Goal: Transaction & Acquisition: Purchase product/service

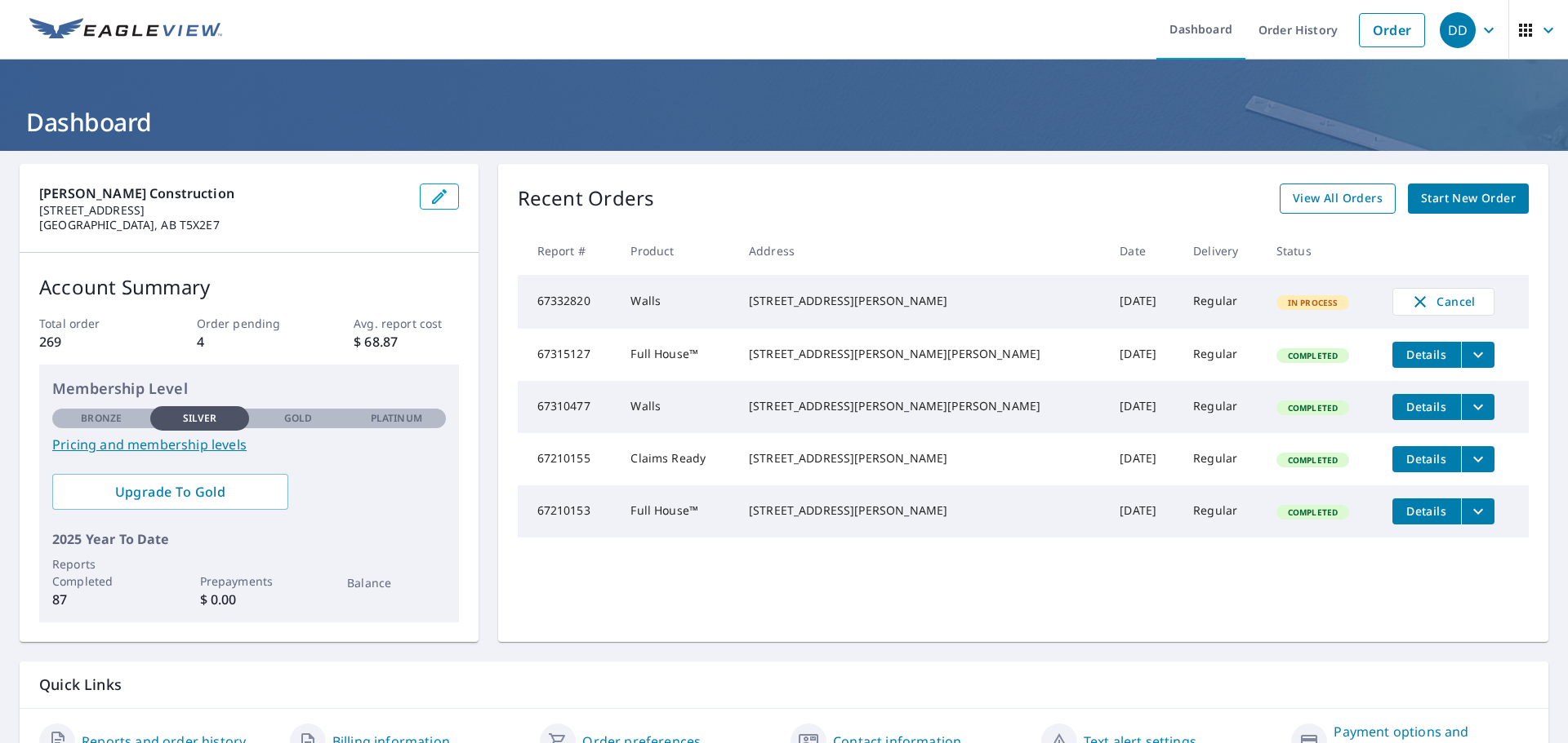
click at [1342, 199] on span "View All Orders" at bounding box center [1337, 199] width 89 height 20
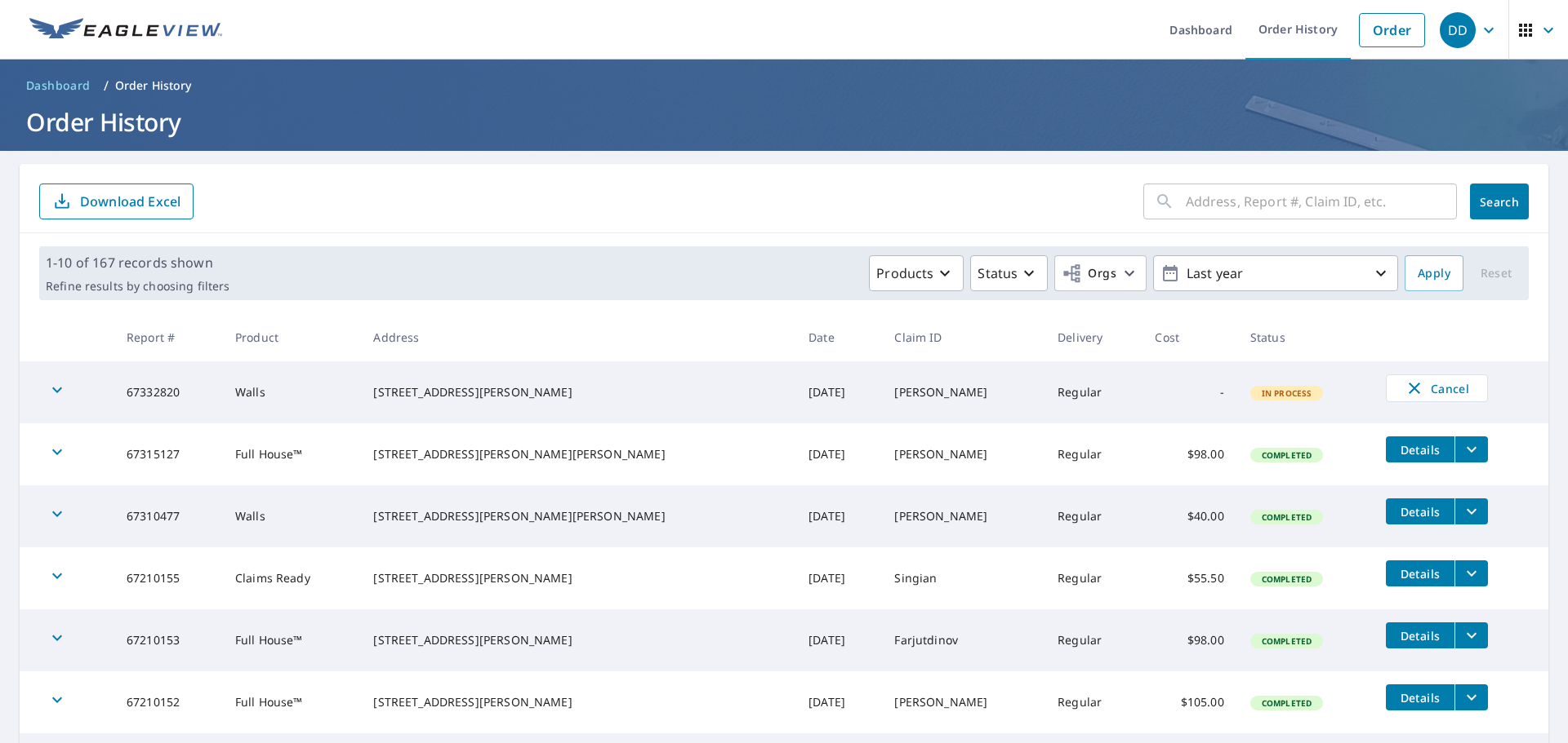
click at [1205, 199] on input "text" at bounding box center [1321, 201] width 271 height 46
type input "[PERSON_NAME]"
click at [1501, 194] on span "Search" at bounding box center [1500, 201] width 33 height 15
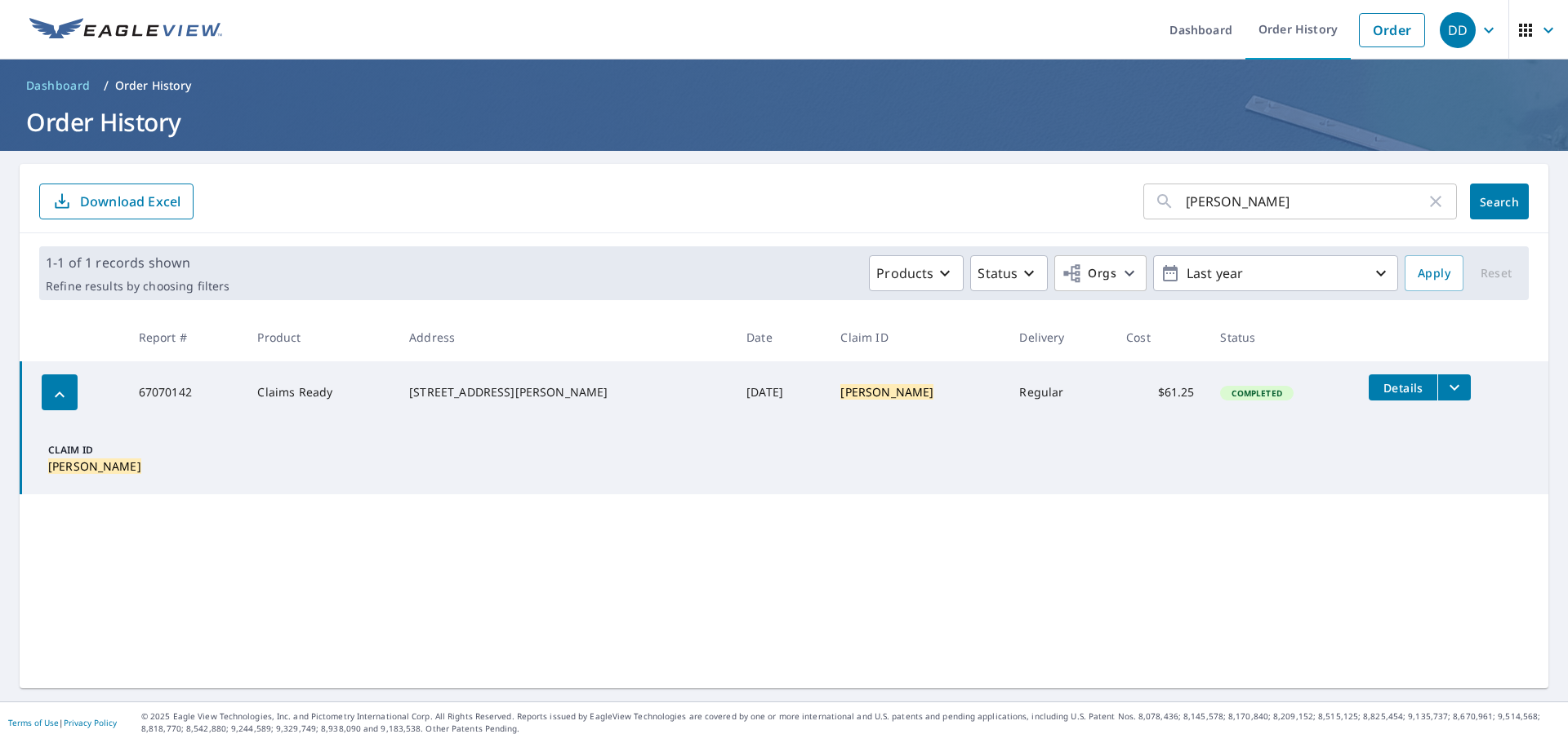
click at [1449, 387] on icon "filesDropdownBtn-67070142" at bounding box center [1454, 388] width 10 height 5
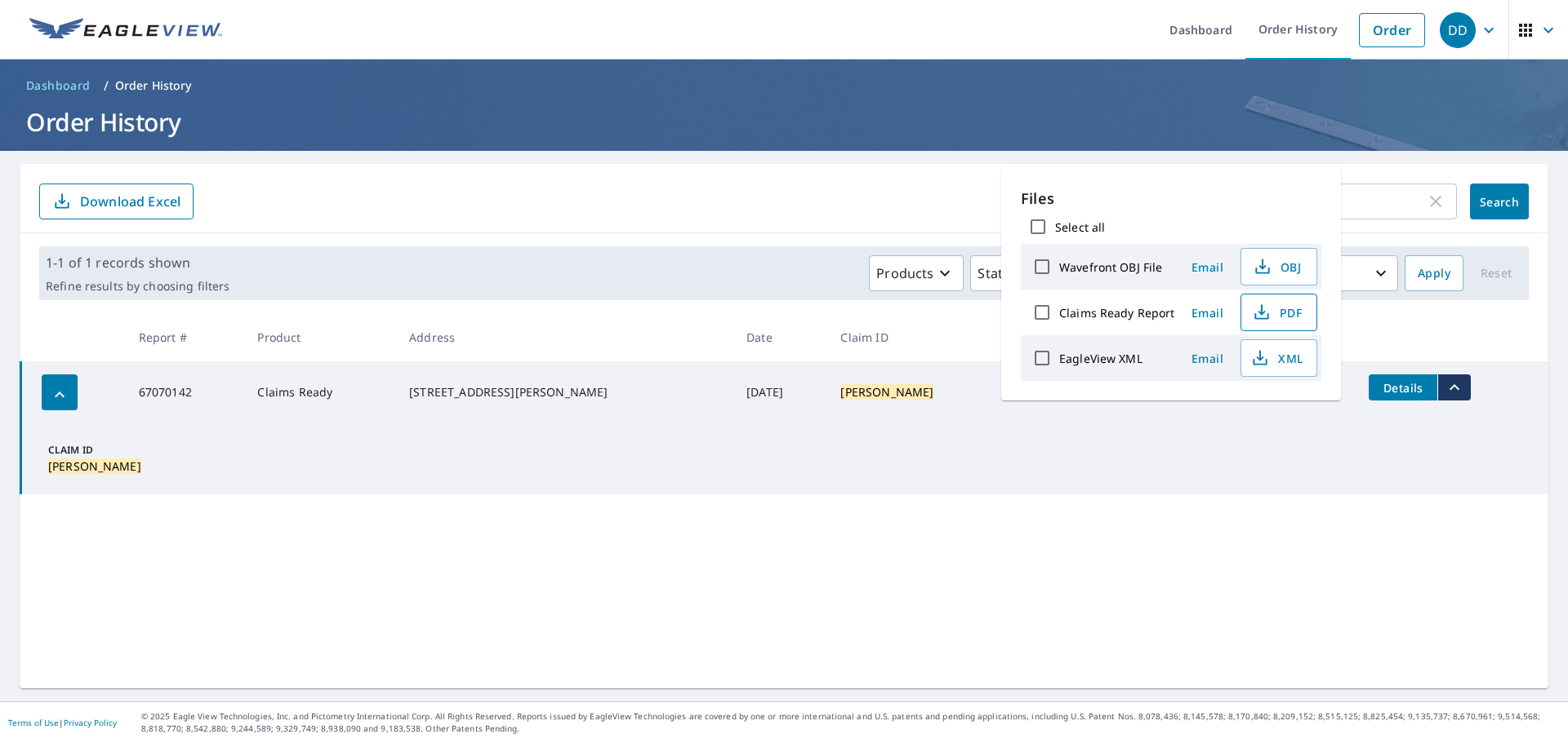
click at [1272, 306] on span "PDF" at bounding box center [1276, 312] width 52 height 19
click at [1133, 639] on div "[PERSON_NAME] ​ Search Download Excel 1-1 of 1 records shown Refine results by …" at bounding box center [784, 427] width 1529 height 525
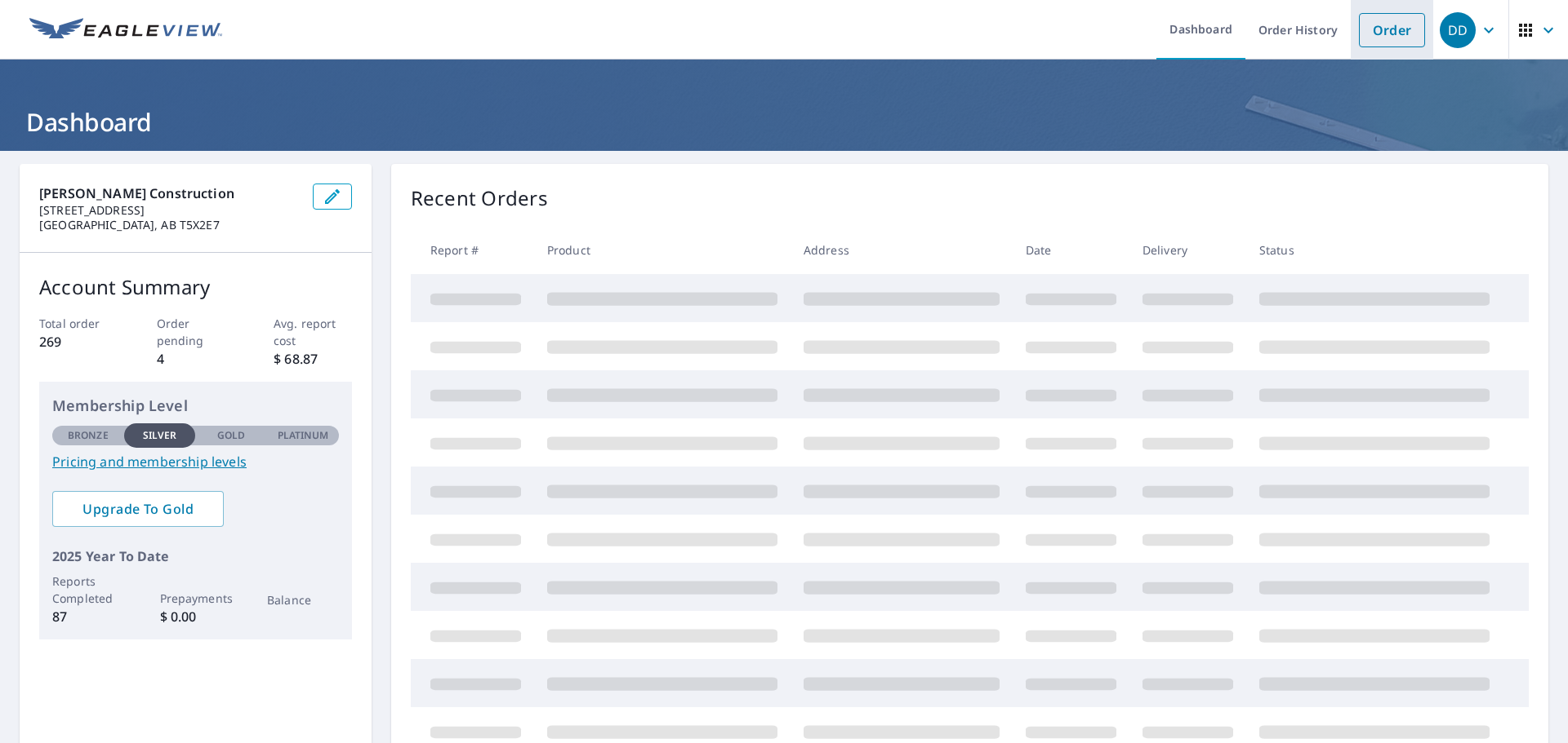
click at [1385, 38] on link "Order" at bounding box center [1392, 30] width 67 height 35
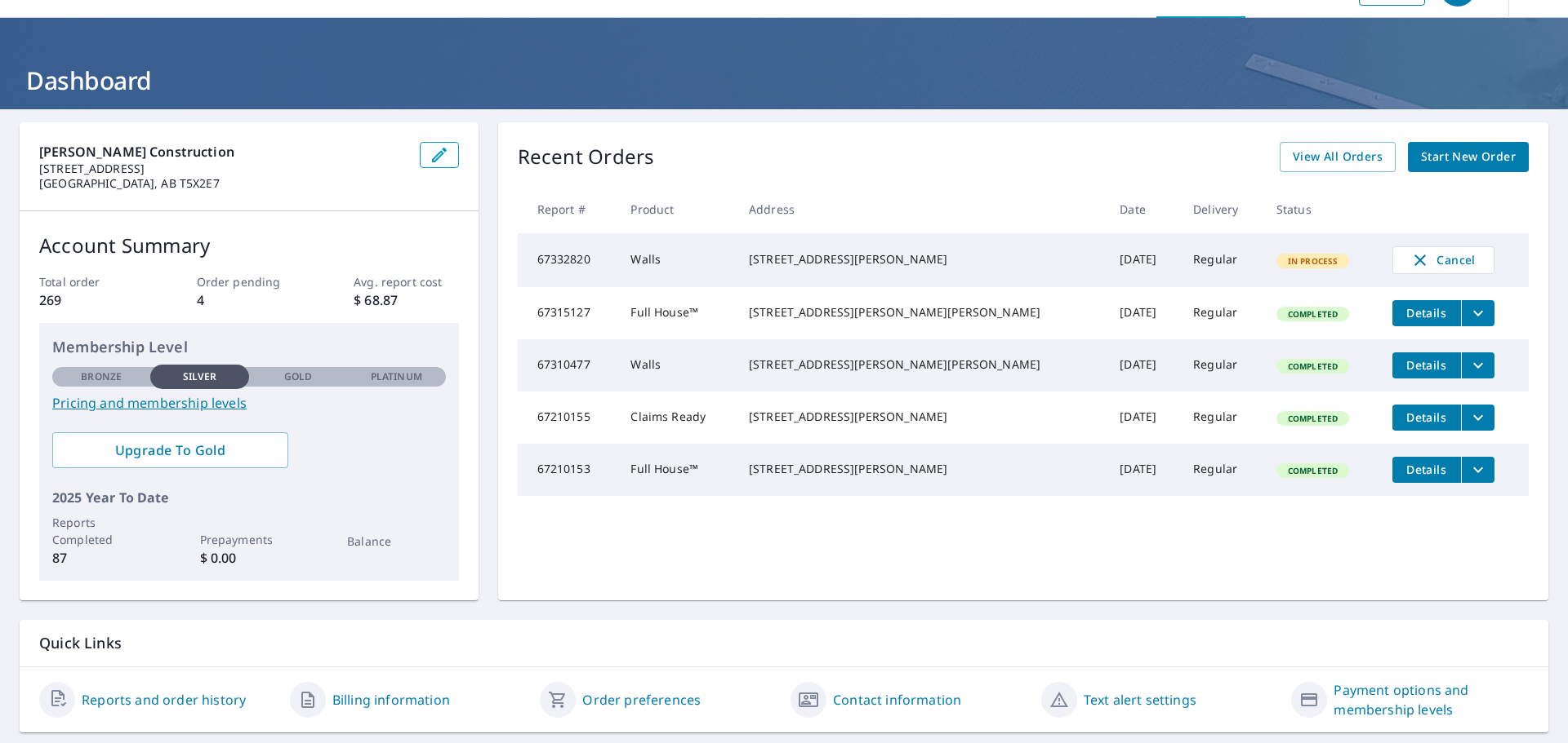
scroll to position [86, 0]
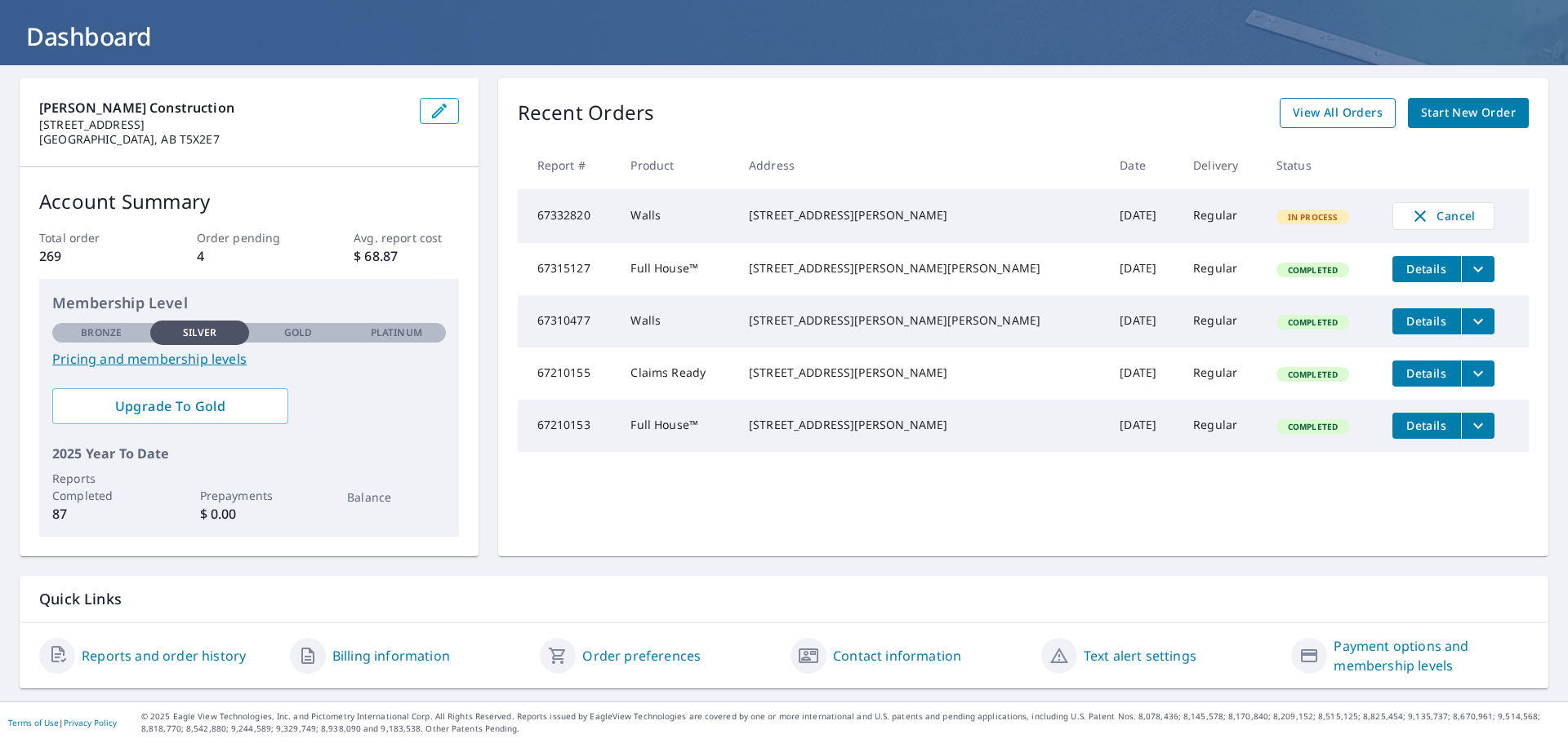
click at [1313, 113] on span "View All Orders" at bounding box center [1337, 113] width 89 height 20
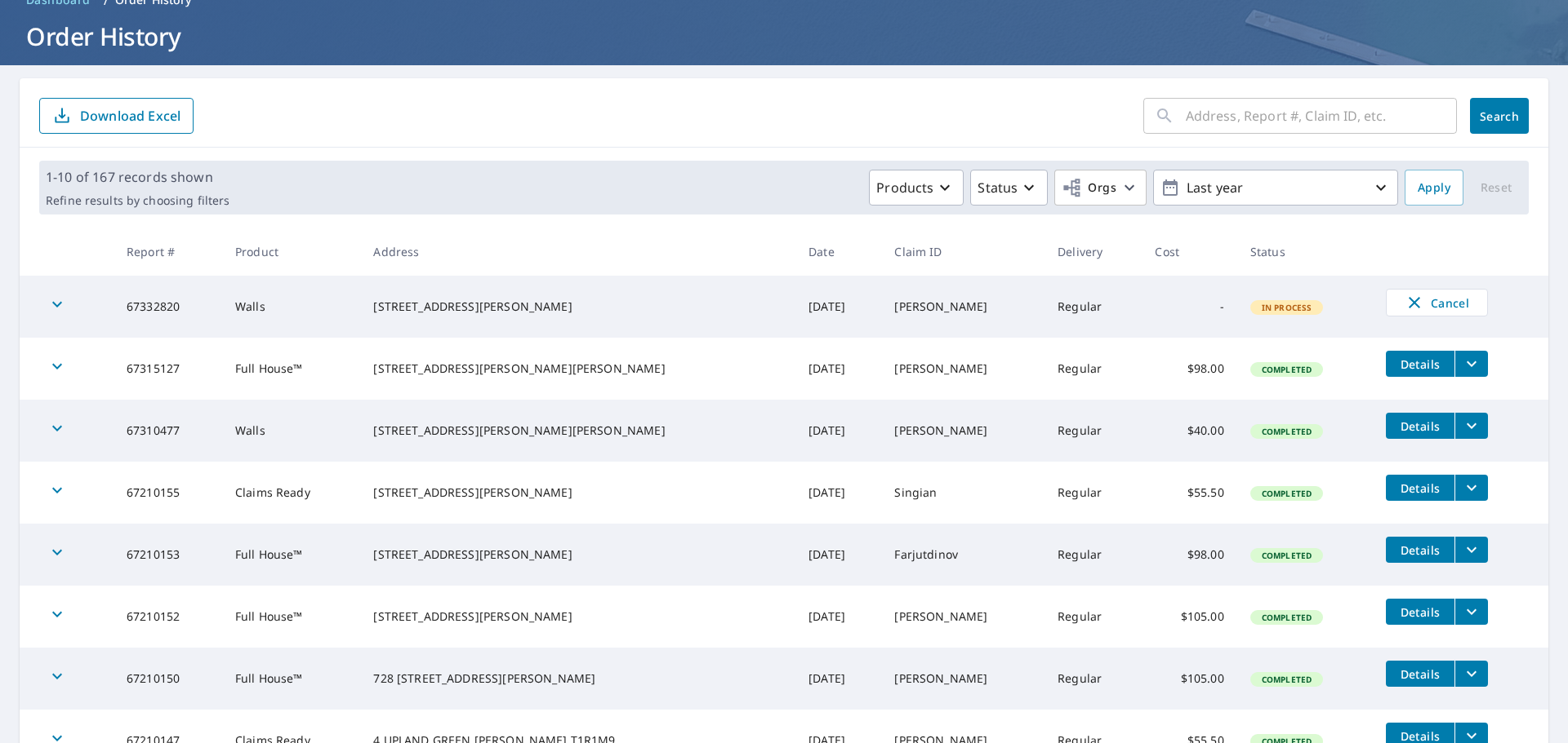
click at [1289, 108] on input "text" at bounding box center [1321, 116] width 271 height 46
type input "[PERSON_NAME]"
click at [1505, 113] on span "Search" at bounding box center [1500, 116] width 33 height 15
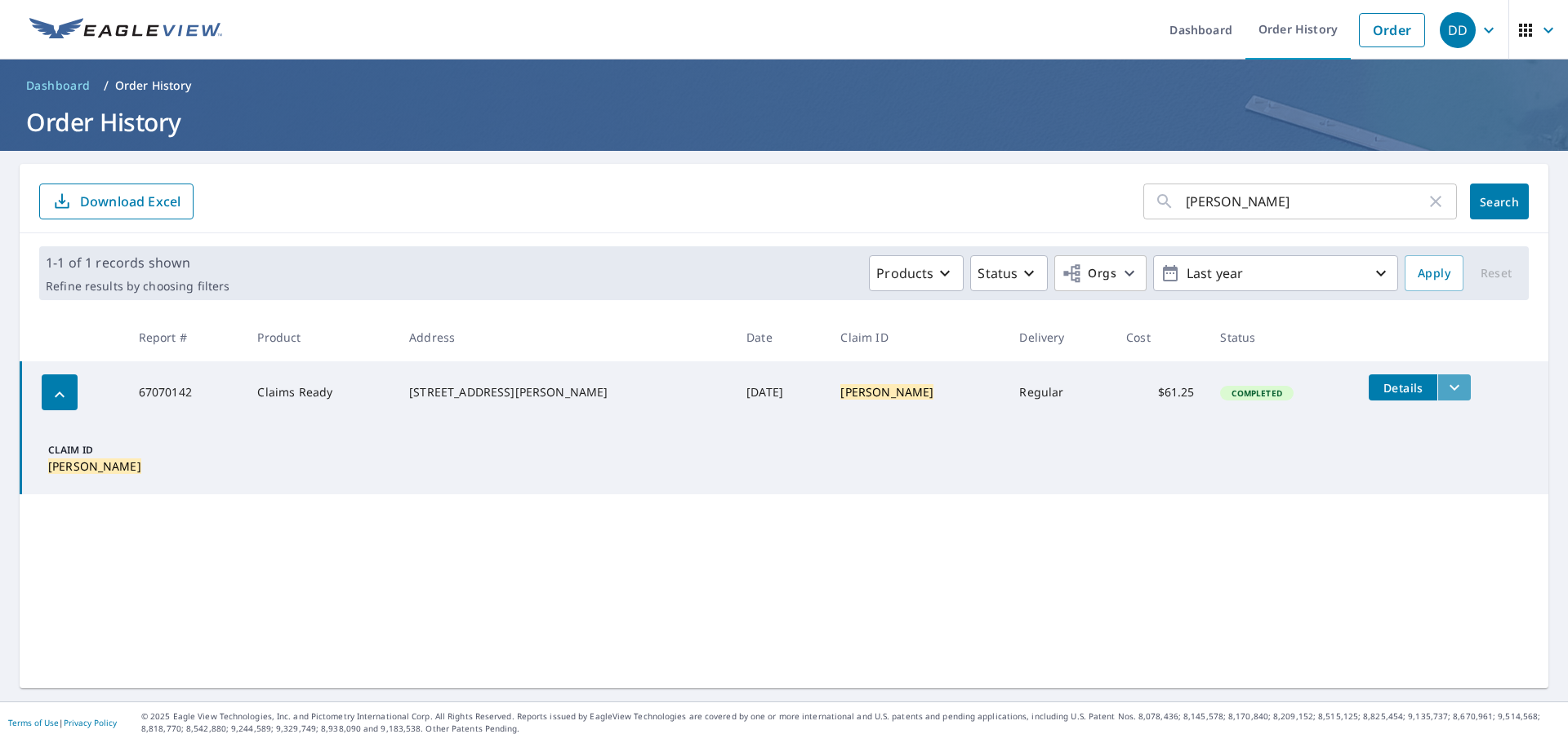
click at [1444, 389] on icon "filesDropdownBtn-67070142" at bounding box center [1453, 387] width 19 height 19
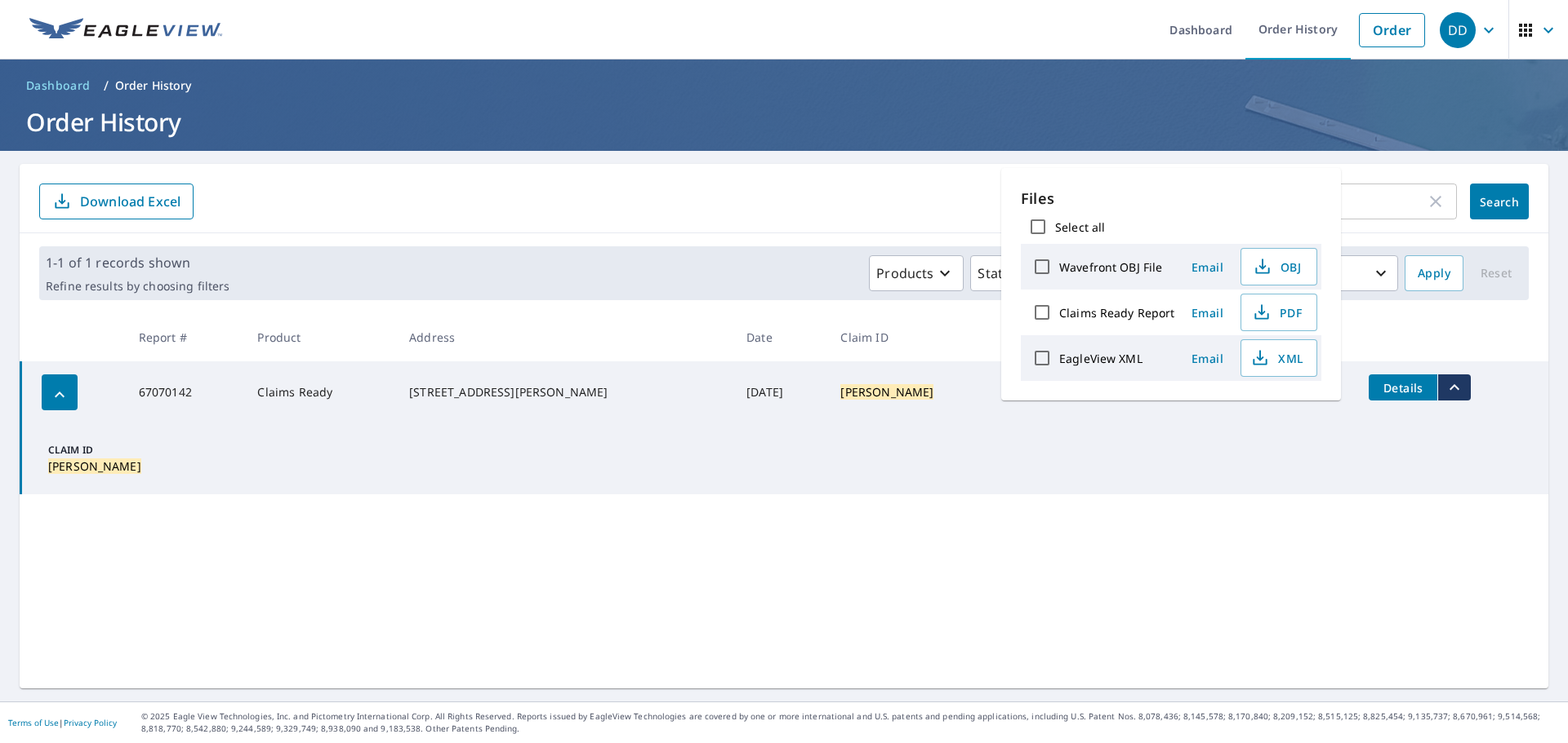
click at [1144, 440] on td "Claim ID [PERSON_NAME]" at bounding box center [784, 459] width 1528 height 71
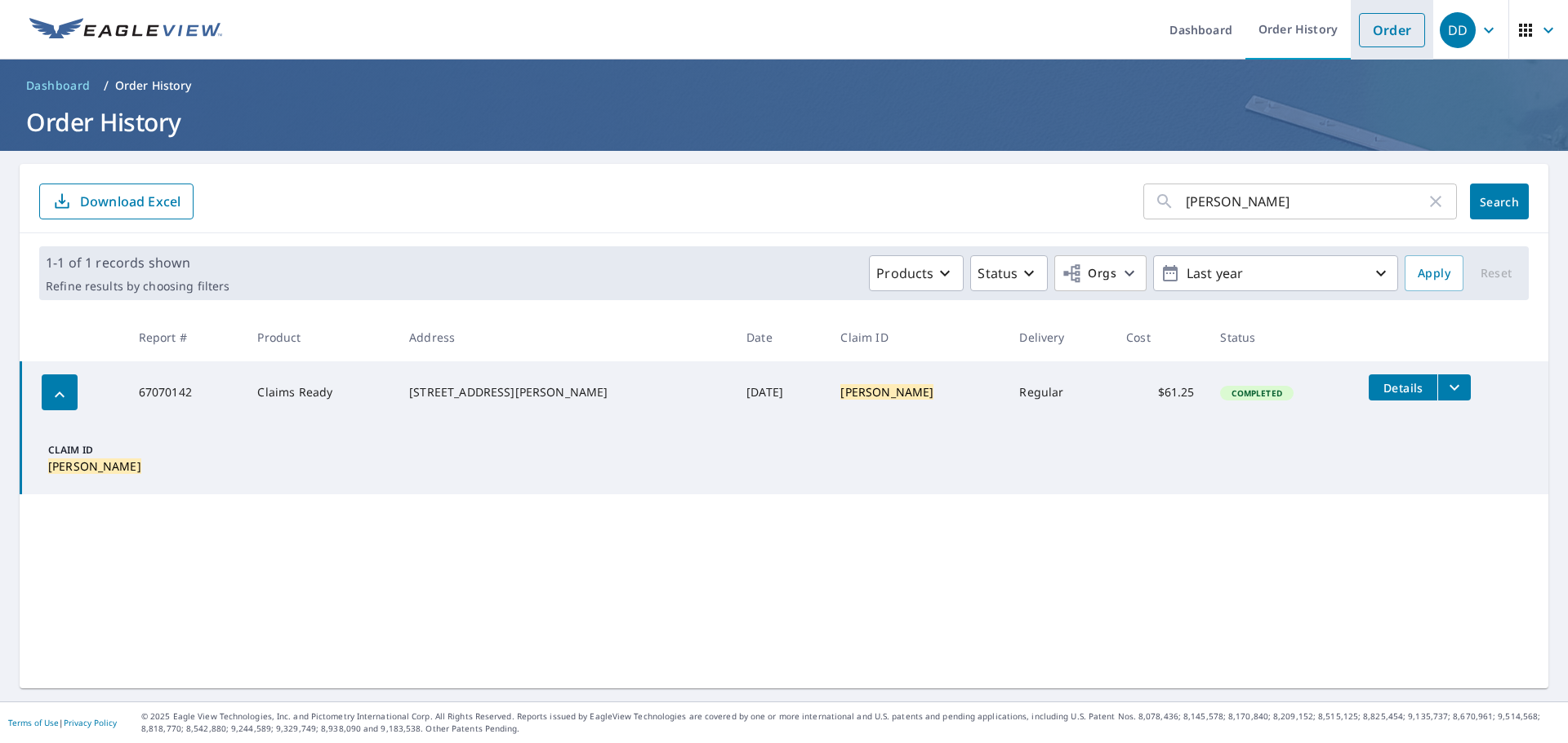
click at [1372, 22] on link "Order" at bounding box center [1392, 30] width 67 height 35
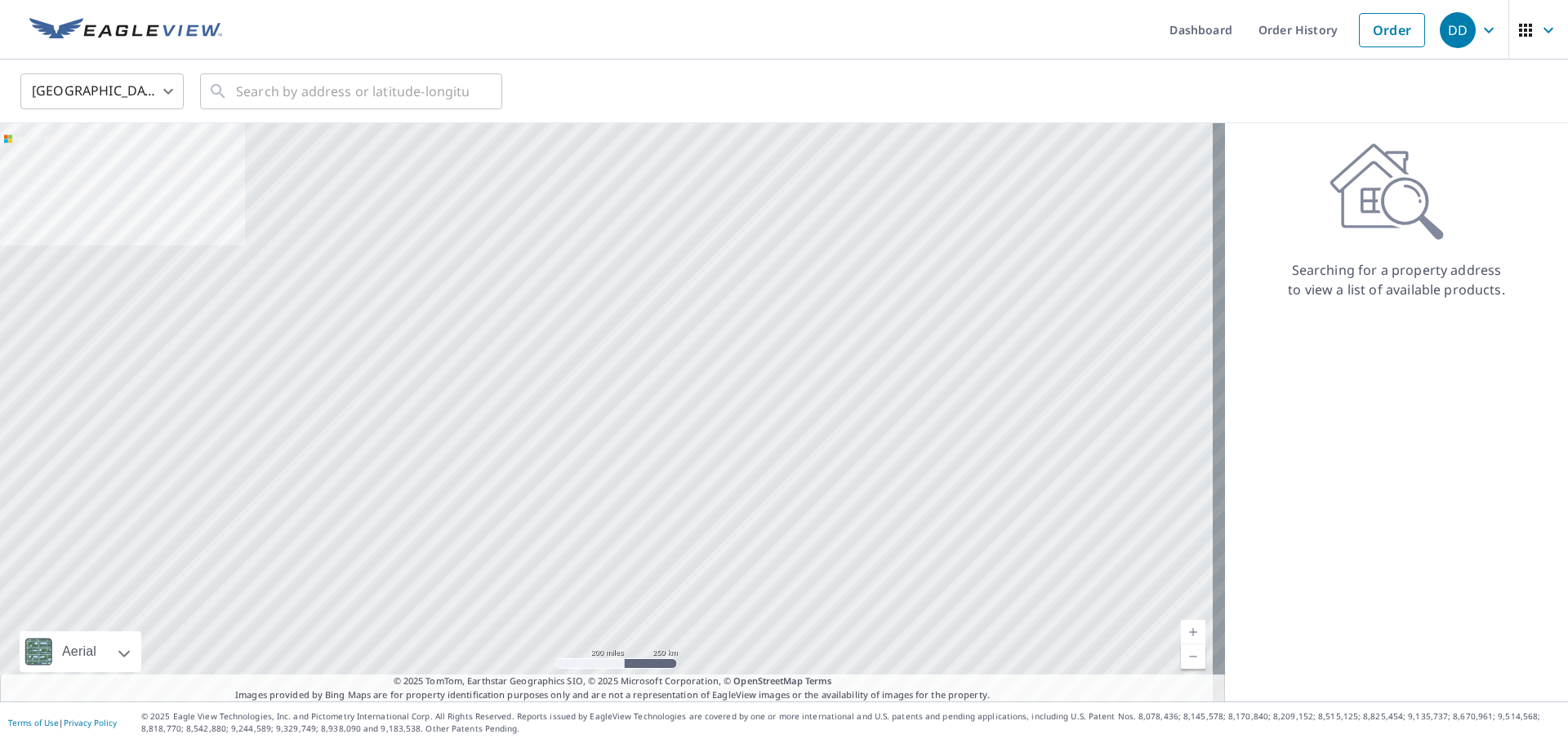
click at [164, 92] on body "DD DD Dashboard Order History Order DD United States US ​ ​ Aerial Road A stand…" at bounding box center [784, 371] width 1568 height 743
click at [120, 158] on li "[GEOGRAPHIC_DATA]" at bounding box center [101, 165] width 163 height 29
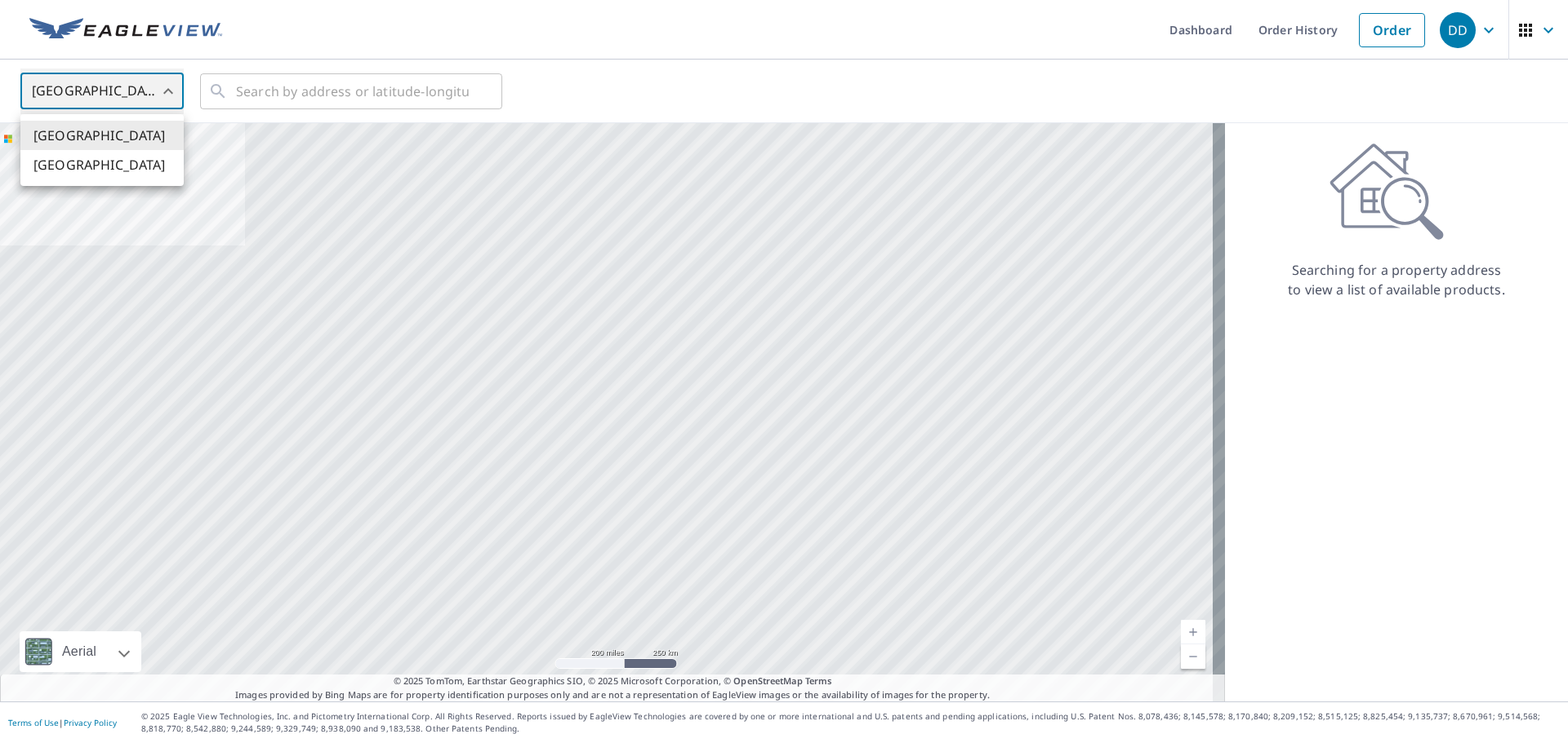
type input "CA"
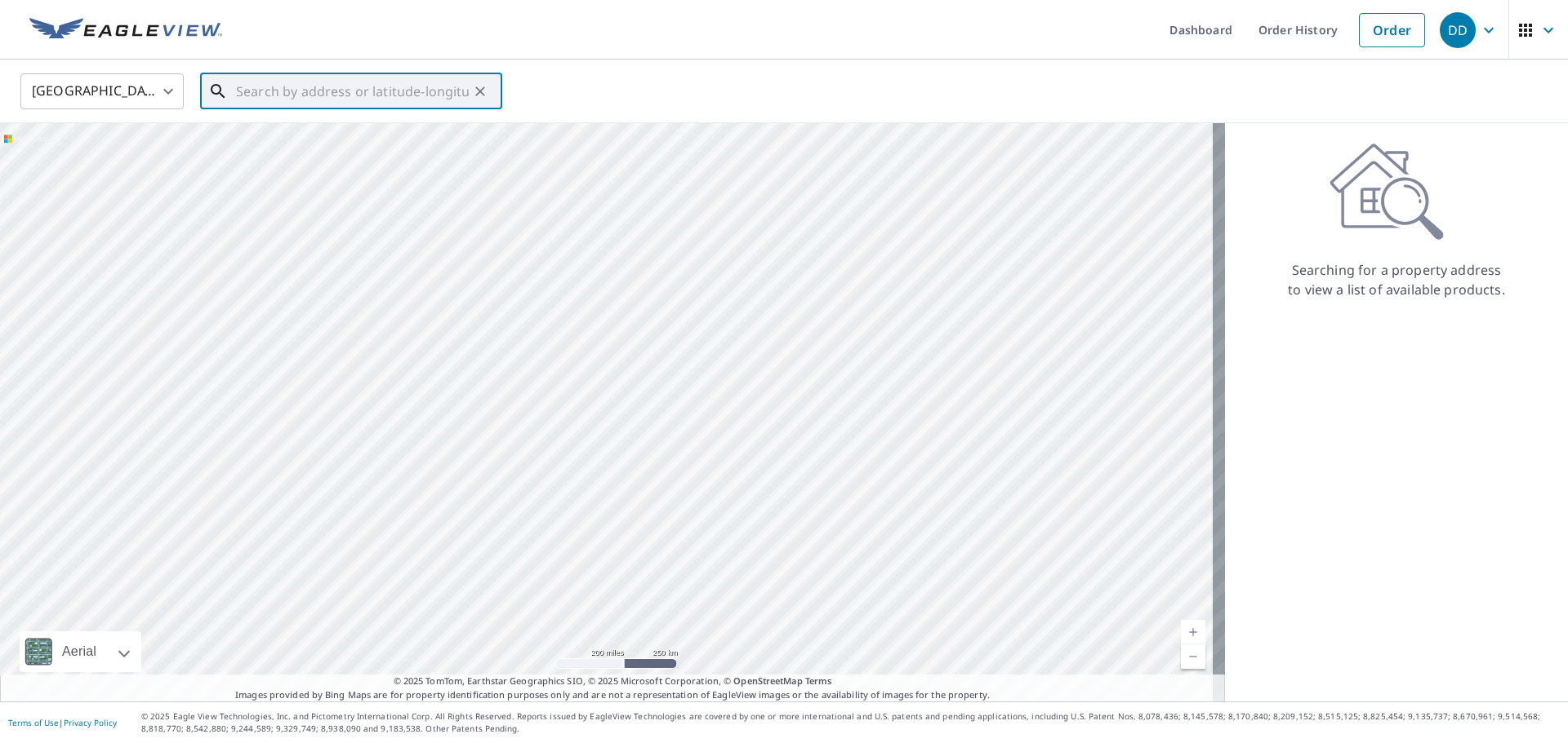
click at [343, 90] on input "text" at bounding box center [352, 91] width 233 height 46
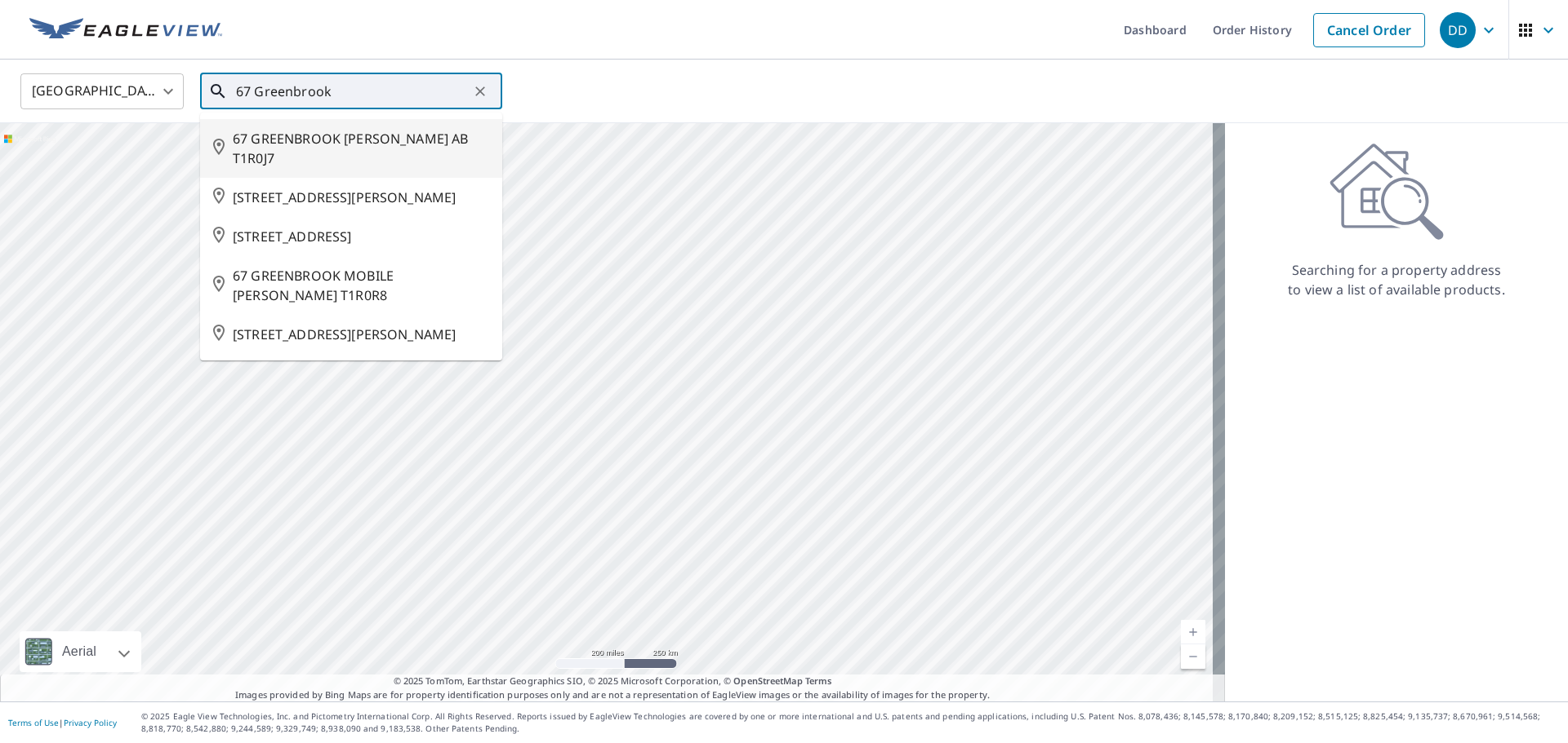
click at [425, 147] on span "67 GREENBROOK [PERSON_NAME] AB T1R0J7" at bounding box center [360, 148] width 256 height 39
type input "67 GREENBROOK [PERSON_NAME] AB T1R0J7"
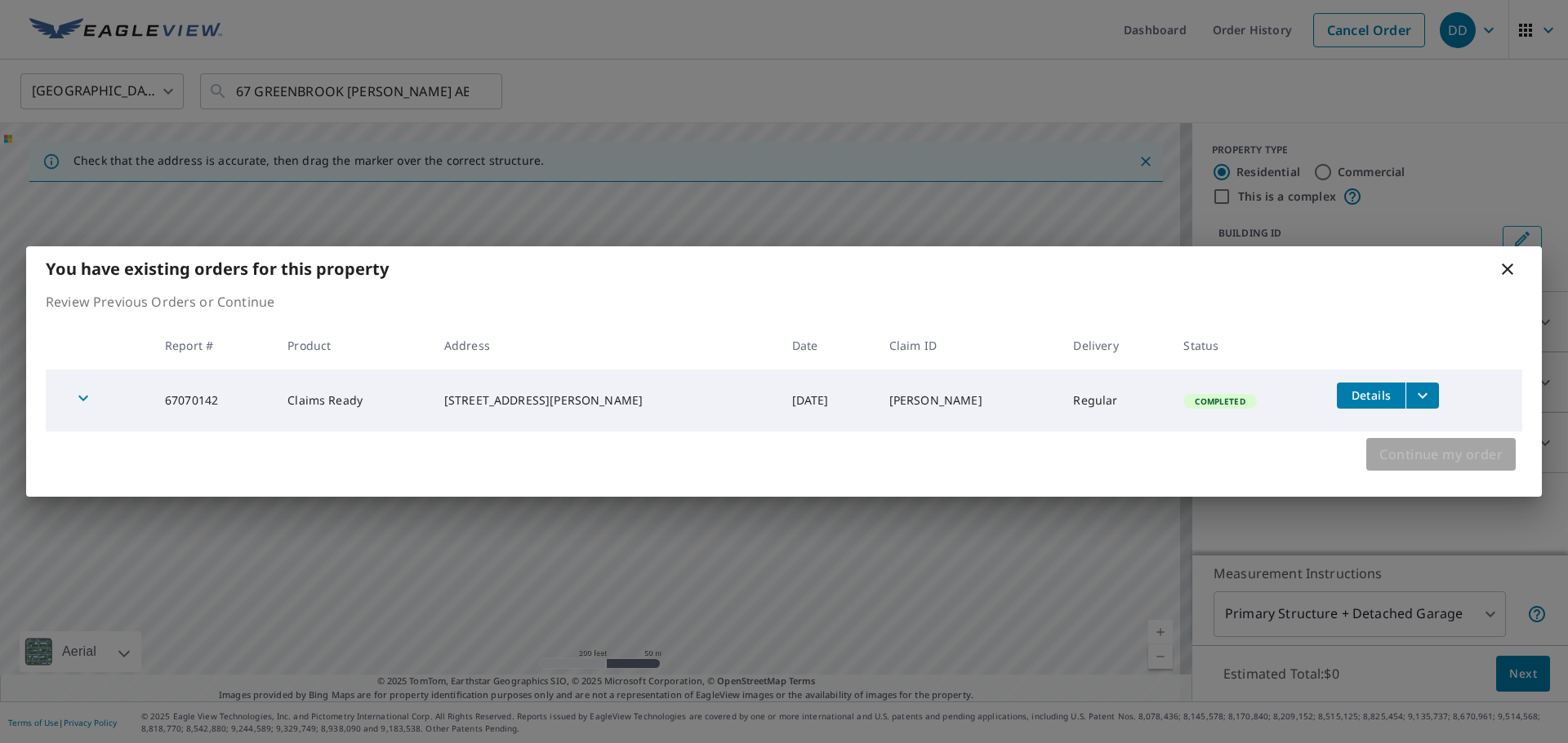
click at [1437, 452] on span "Continue my order" at bounding box center [1440, 454] width 123 height 23
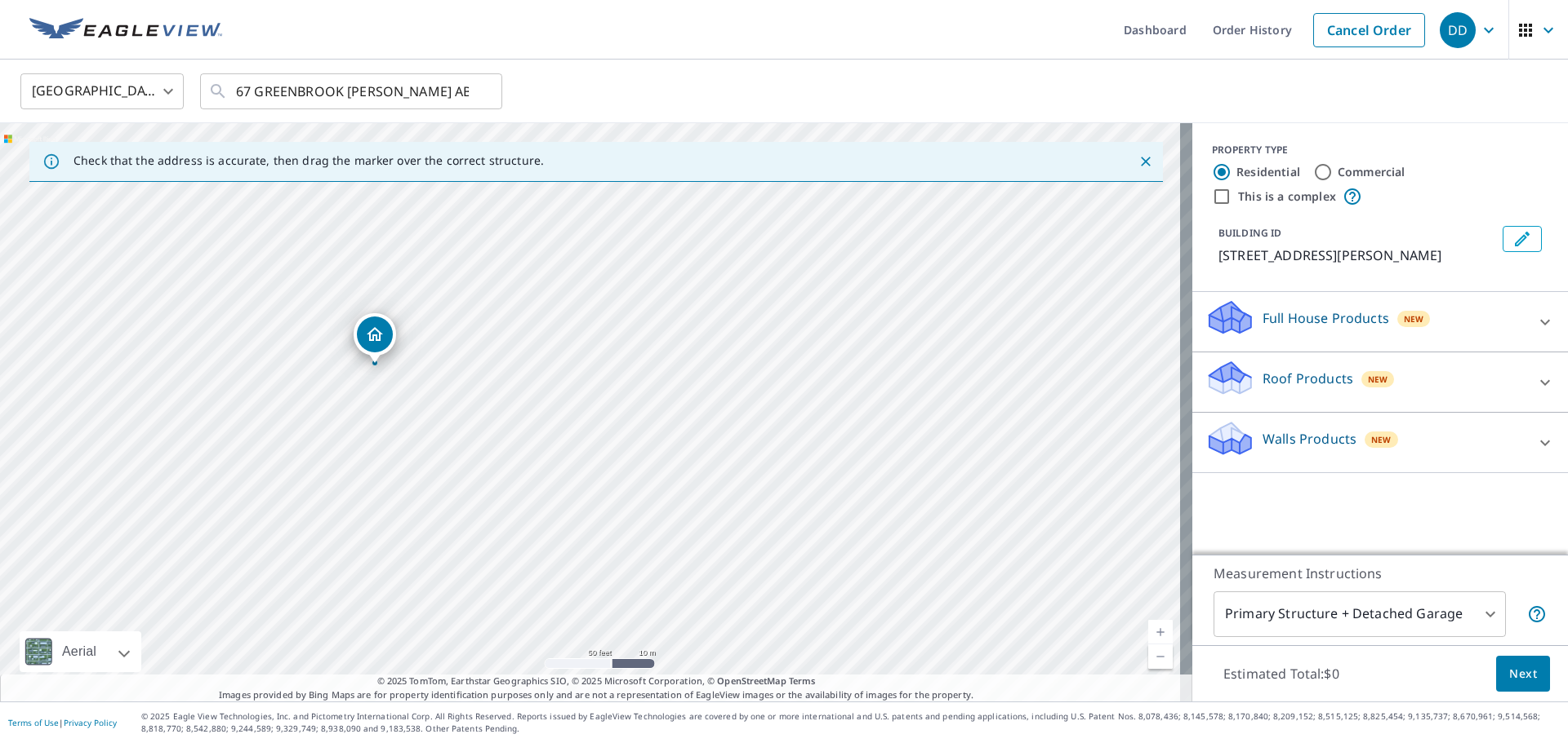
drag, startPoint x: 587, startPoint y: 441, endPoint x: 644, endPoint y: 323, distance: 131.0
click at [644, 323] on div "67 GREENBROOK [PERSON_NAME] AB T1R0J7" at bounding box center [596, 412] width 1192 height 579
drag, startPoint x: 377, startPoint y: 341, endPoint x: 363, endPoint y: 424, distance: 84.2
drag, startPoint x: 749, startPoint y: 339, endPoint x: 701, endPoint y: 408, distance: 84.1
click at [701, 408] on div "71 GREENBROOK [PERSON_NAME] AB T1R0J6" at bounding box center [596, 412] width 1192 height 579
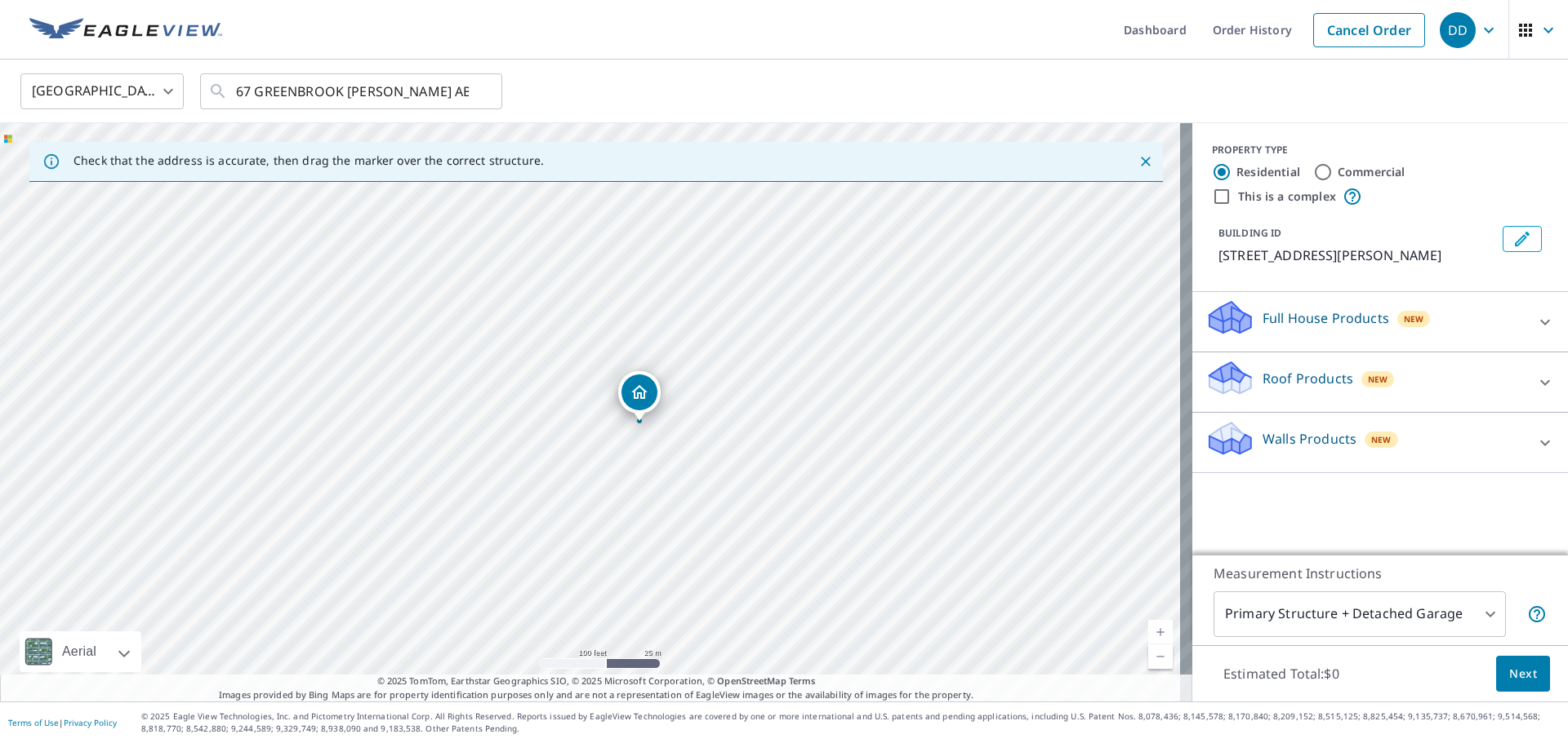
drag, startPoint x: 611, startPoint y: 419, endPoint x: 636, endPoint y: 397, distance: 33.3
click at [1267, 449] on p "Walls Products" at bounding box center [1309, 439] width 94 height 19
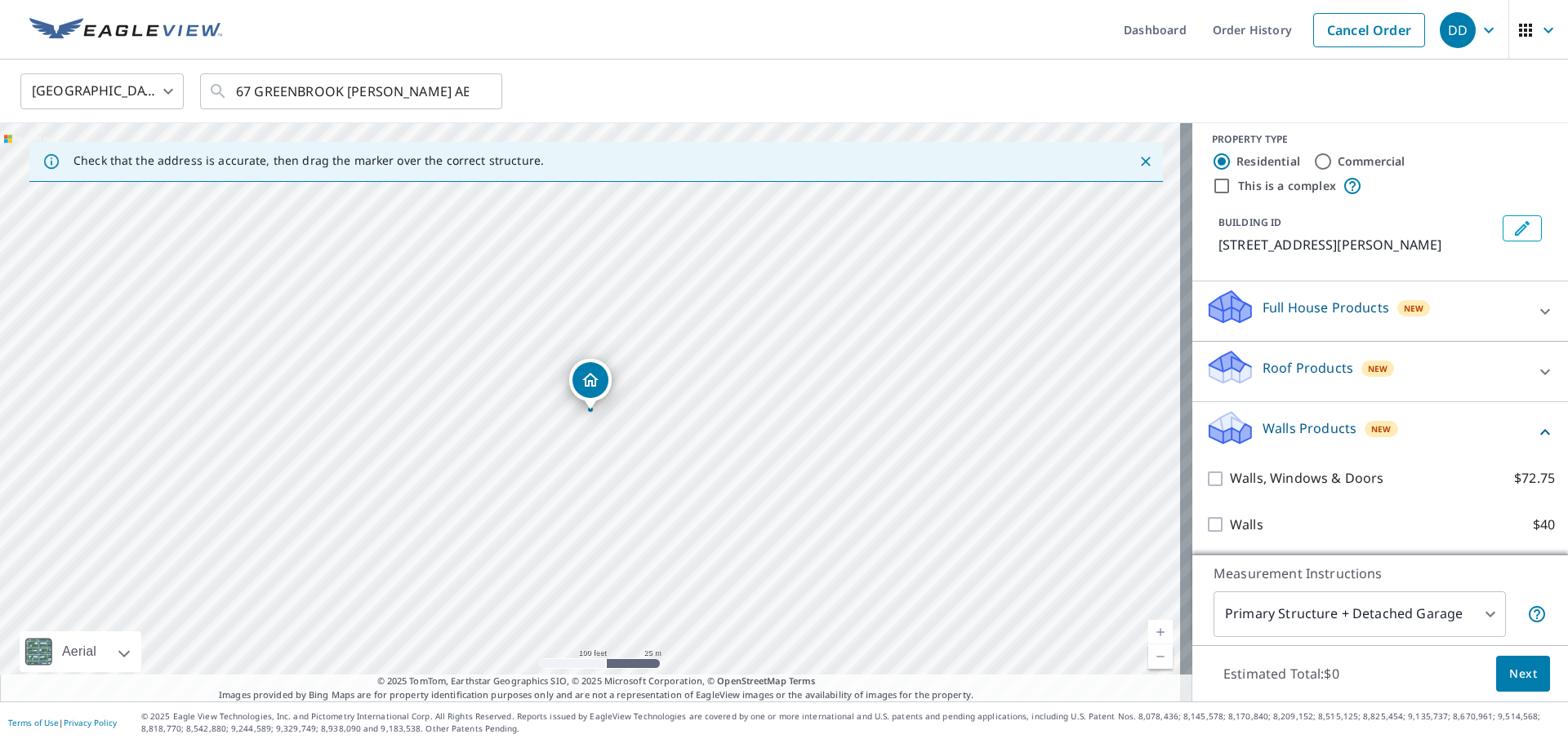
scroll to position [30, 0]
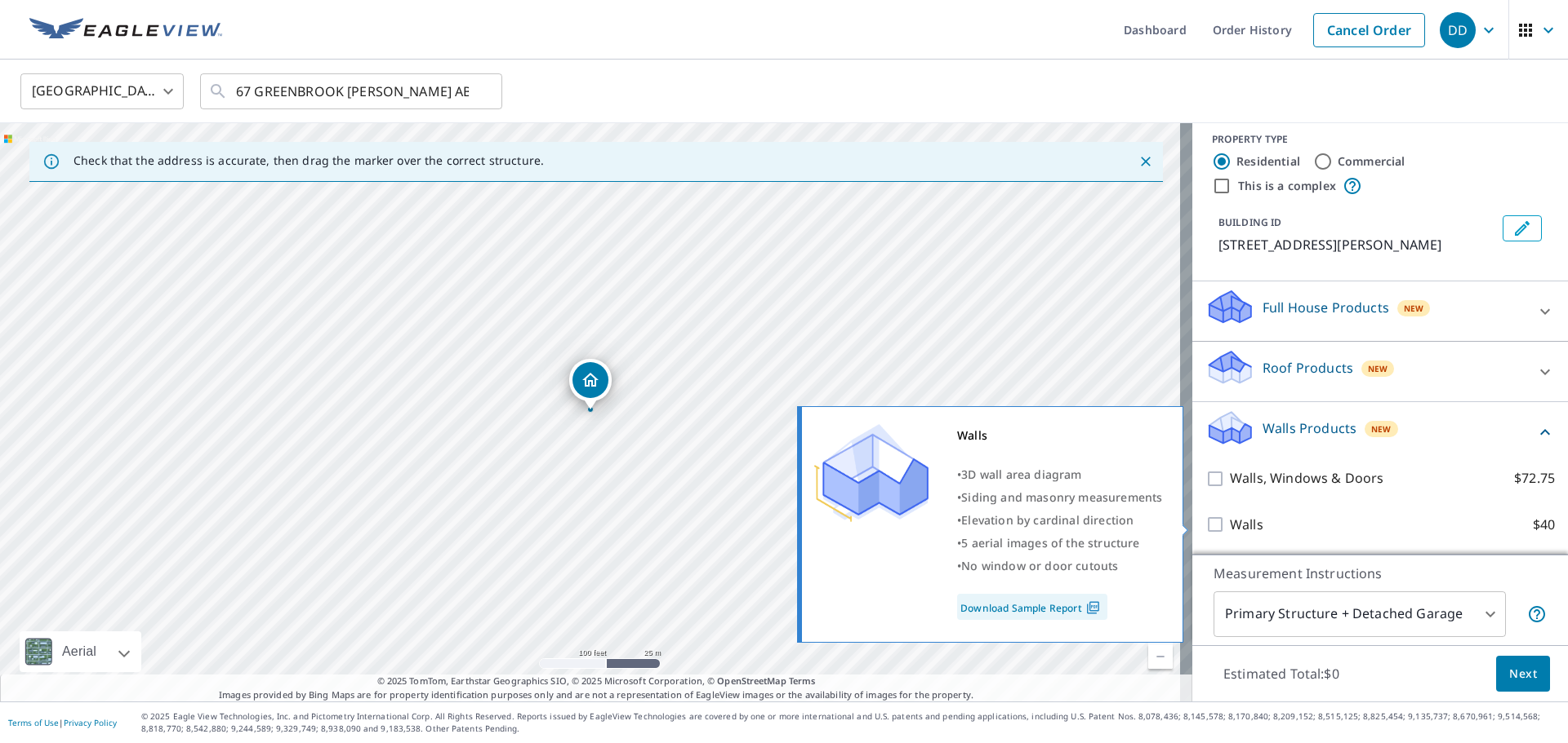
click at [1205, 525] on input "Walls $40" at bounding box center [1217, 524] width 25 height 19
checkbox input "true"
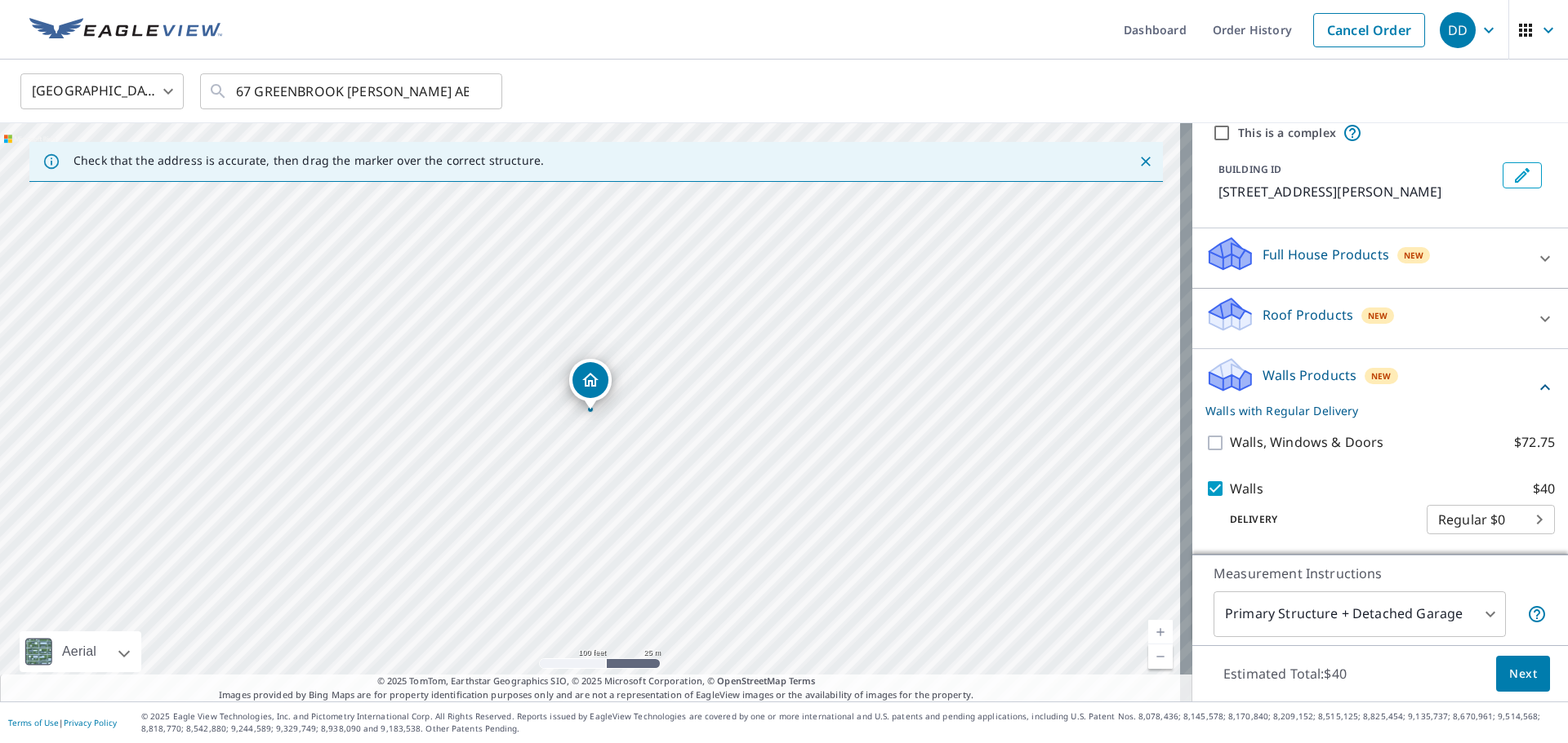
scroll to position [83, 0]
click at [1509, 677] on span "Next" at bounding box center [1522, 675] width 27 height 20
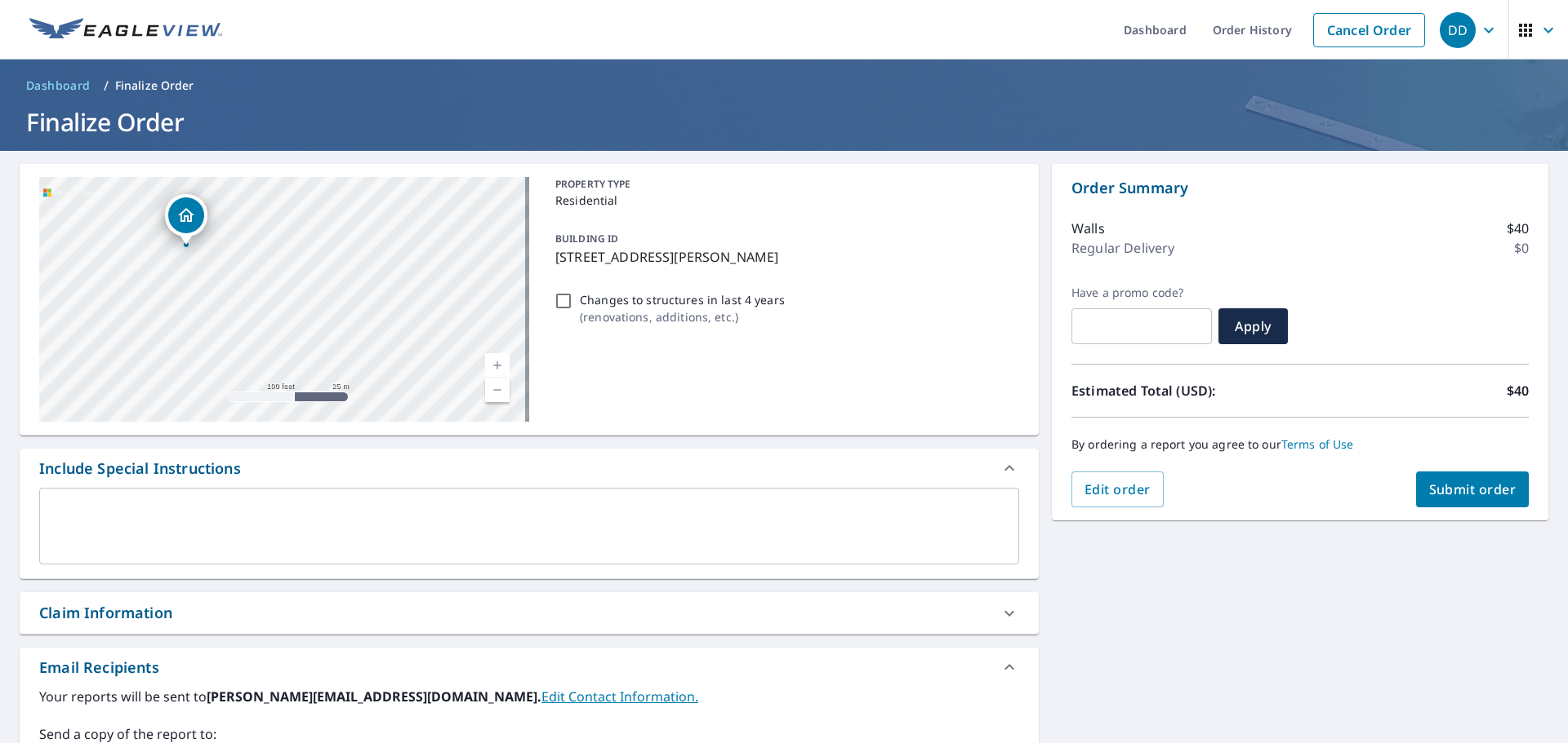
drag, startPoint x: 659, startPoint y: 638, endPoint x: 677, endPoint y: 557, distance: 83.0
click at [677, 557] on div "**********" at bounding box center [528, 568] width 1019 height 809
click at [706, 621] on div "Claim Information" at bounding box center [514, 614] width 950 height 22
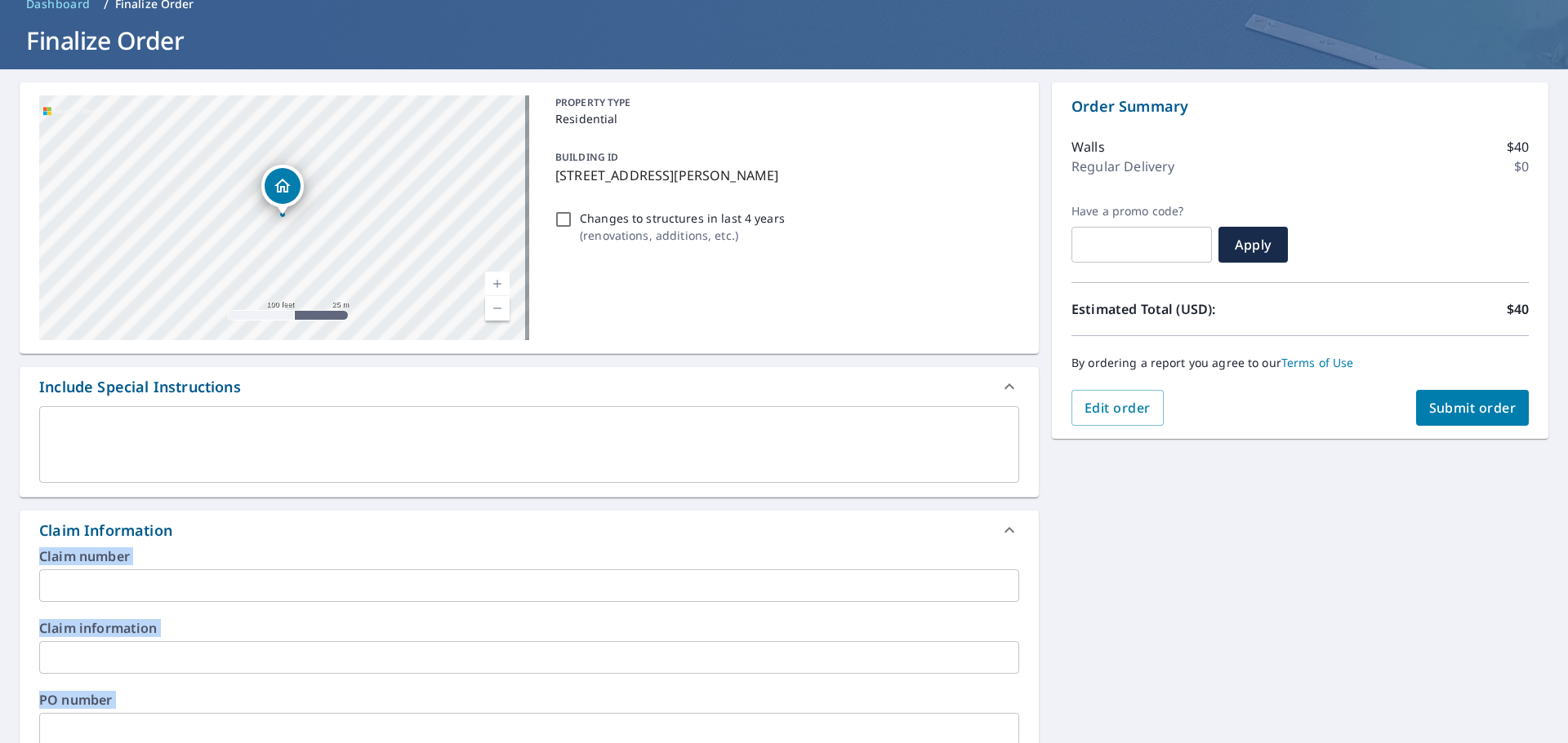
scroll to position [245, 0]
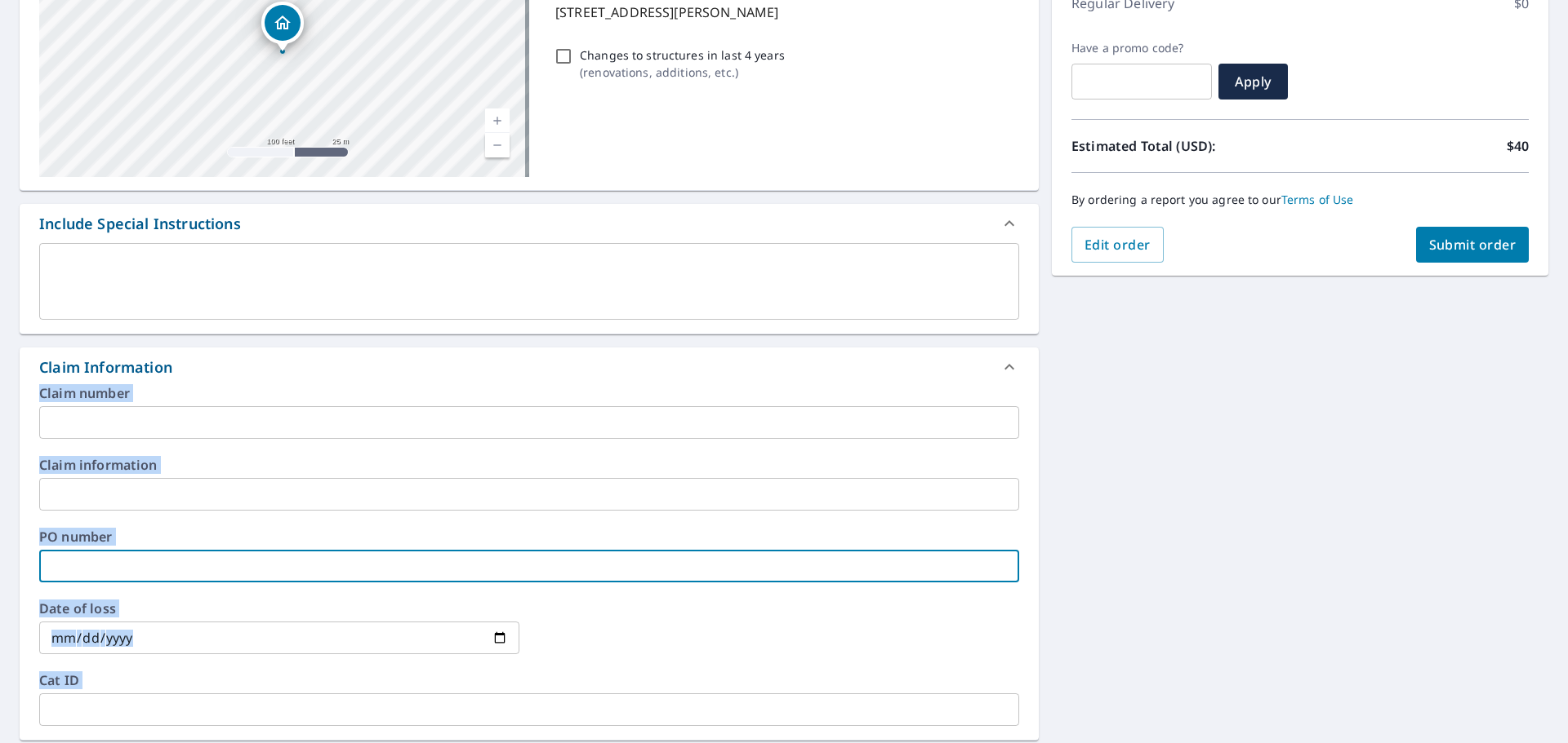
click at [112, 567] on input "text" at bounding box center [529, 566] width 980 height 33
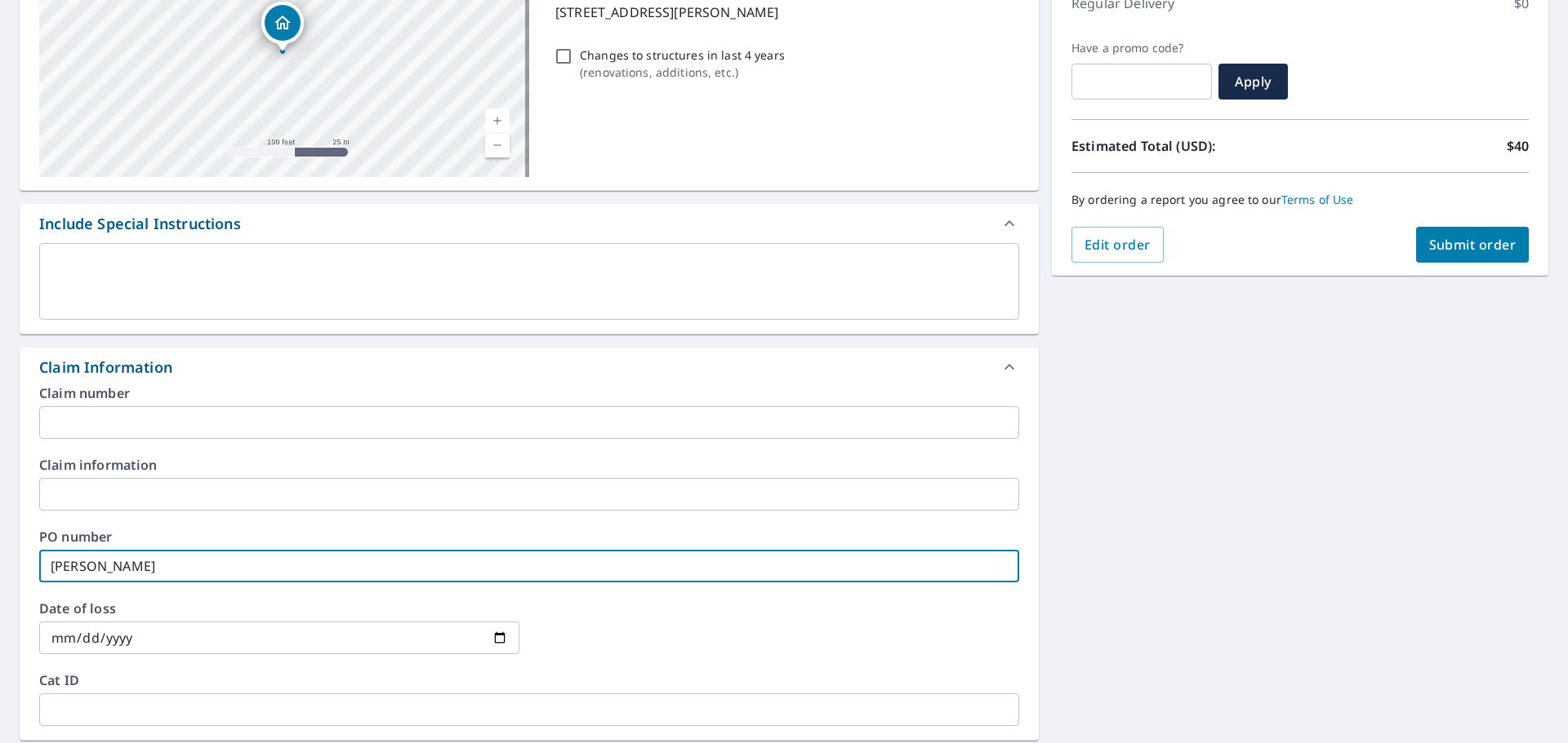
type input "[PERSON_NAME]"
click at [501, 642] on input "date" at bounding box center [279, 638] width 480 height 33
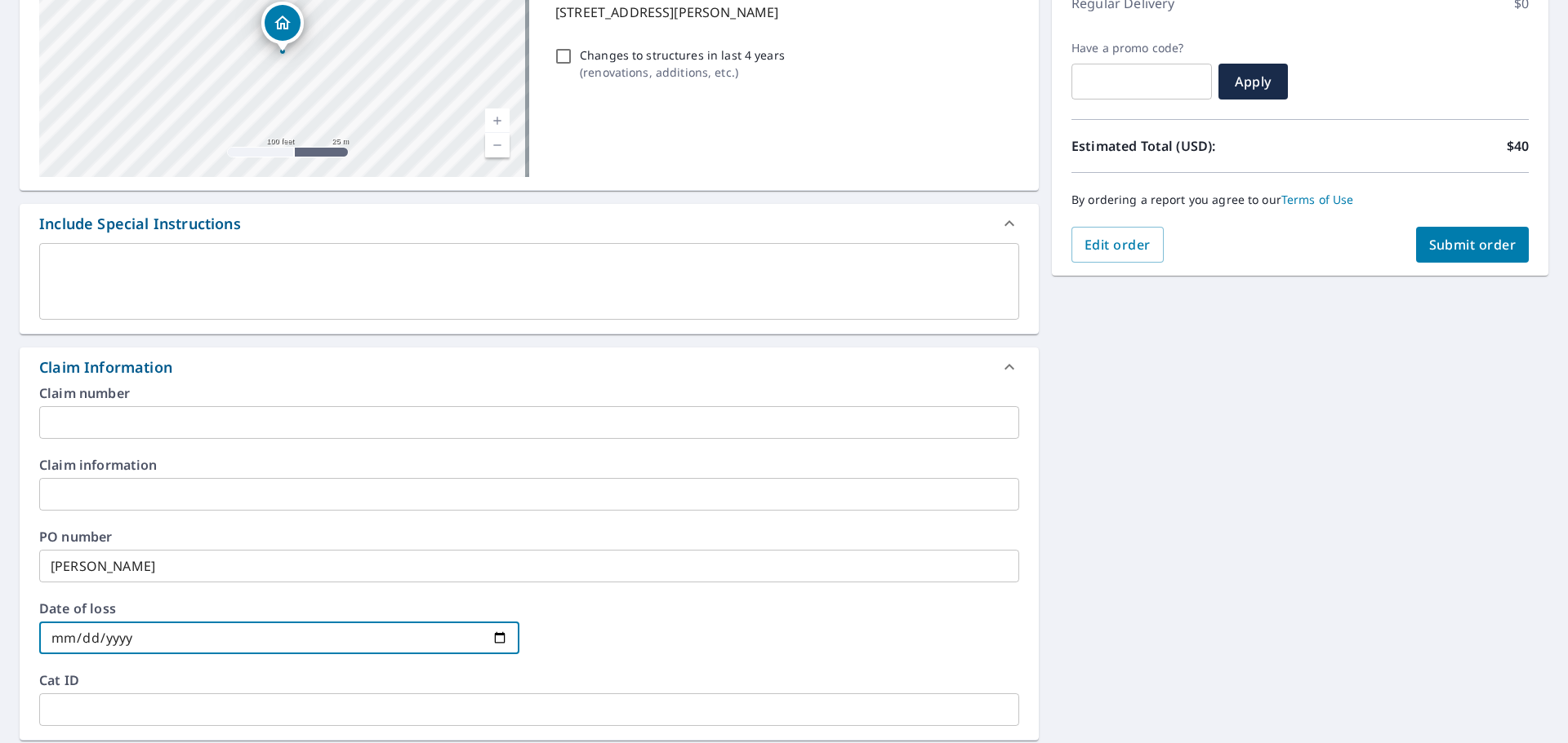
type input "[DATE]"
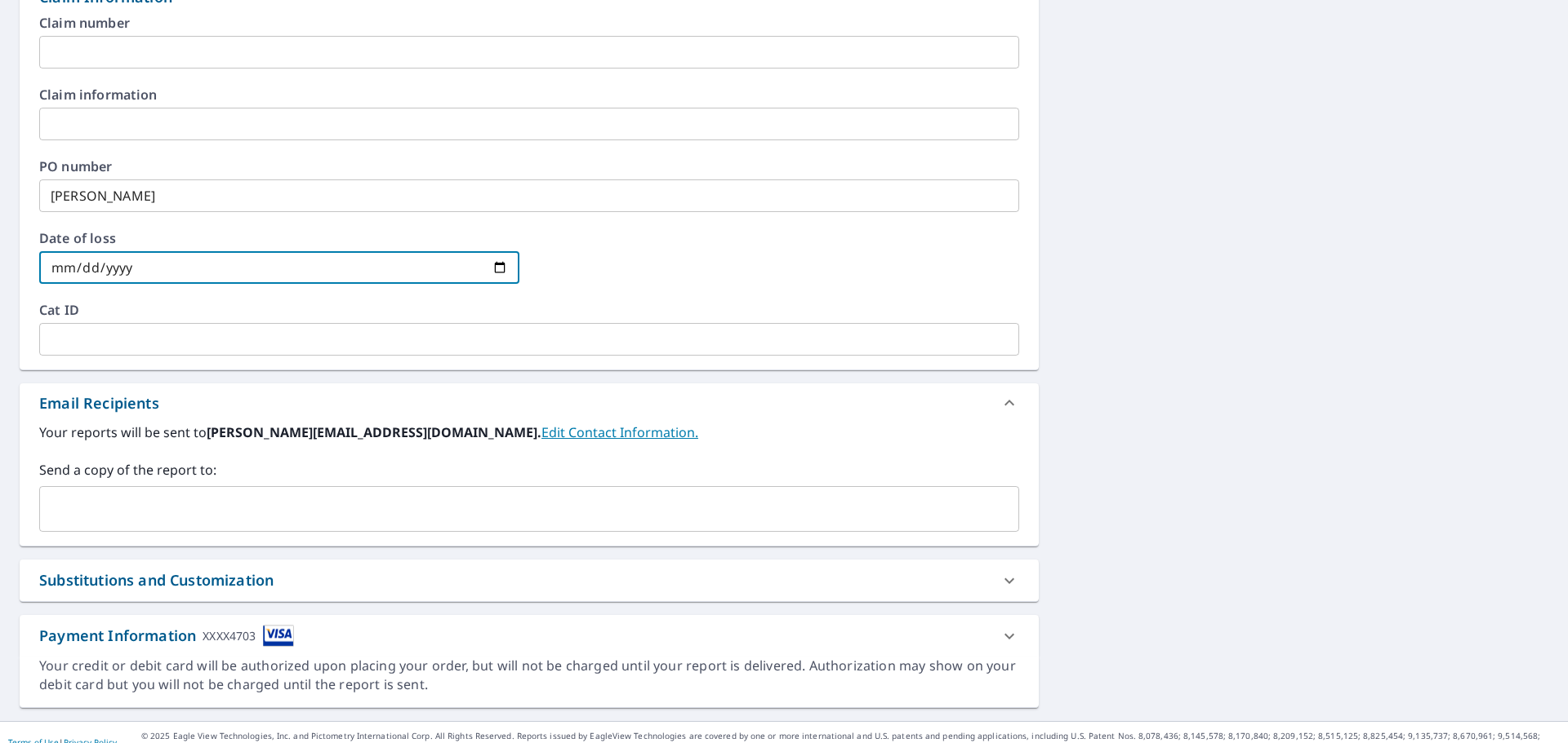
scroll to position [635, 0]
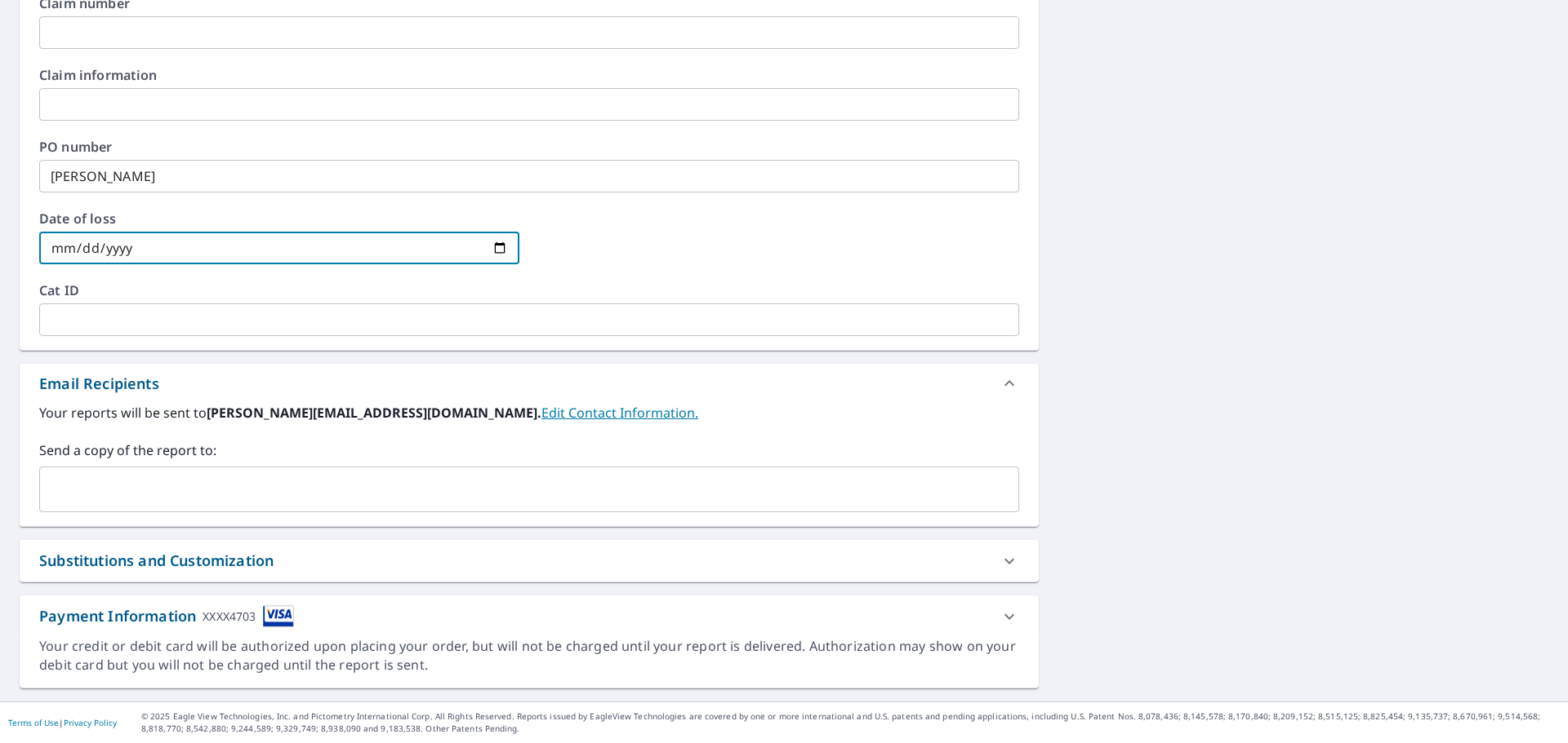
click at [255, 502] on input "text" at bounding box center [516, 490] width 940 height 31
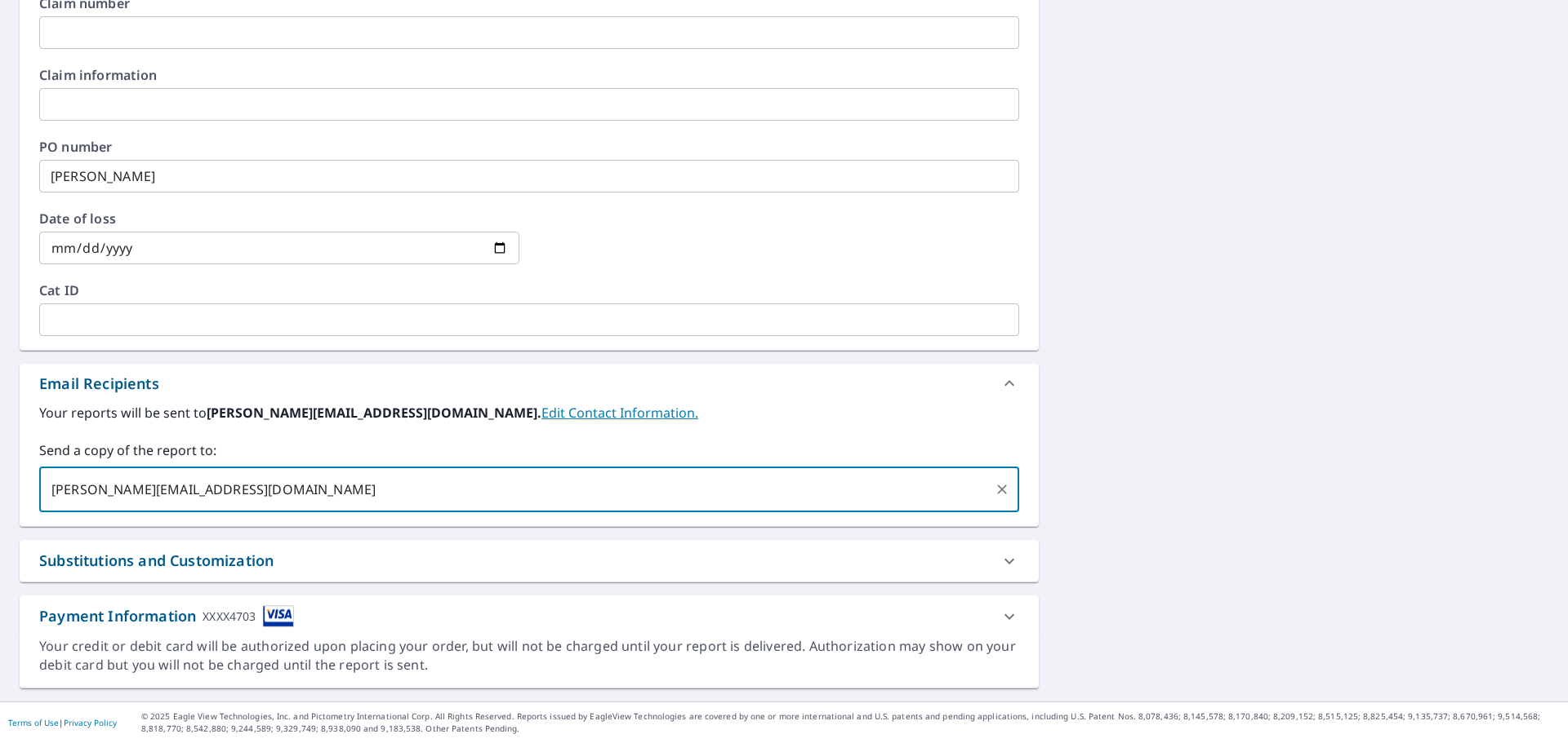
type input "[PERSON_NAME][EMAIL_ADDRESS][DOMAIN_NAME],"
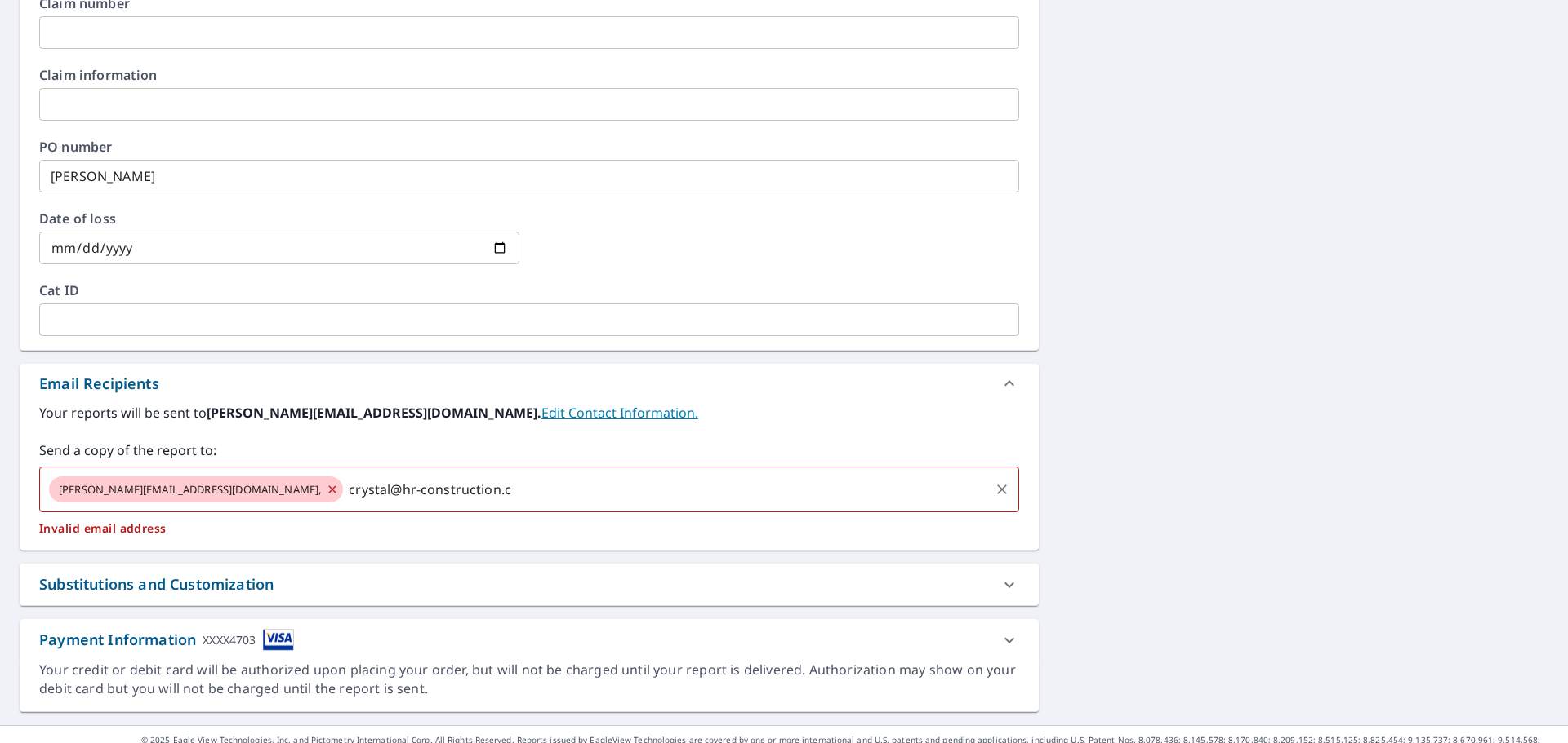
type input "[EMAIL_ADDRESS][DOMAIN_NAME]"
click at [194, 490] on span "[PERSON_NAME][EMAIL_ADDRESS][DOMAIN_NAME]," at bounding box center [190, 490] width 282 height 15
click at [329, 487] on icon at bounding box center [333, 490] width 7 height 7
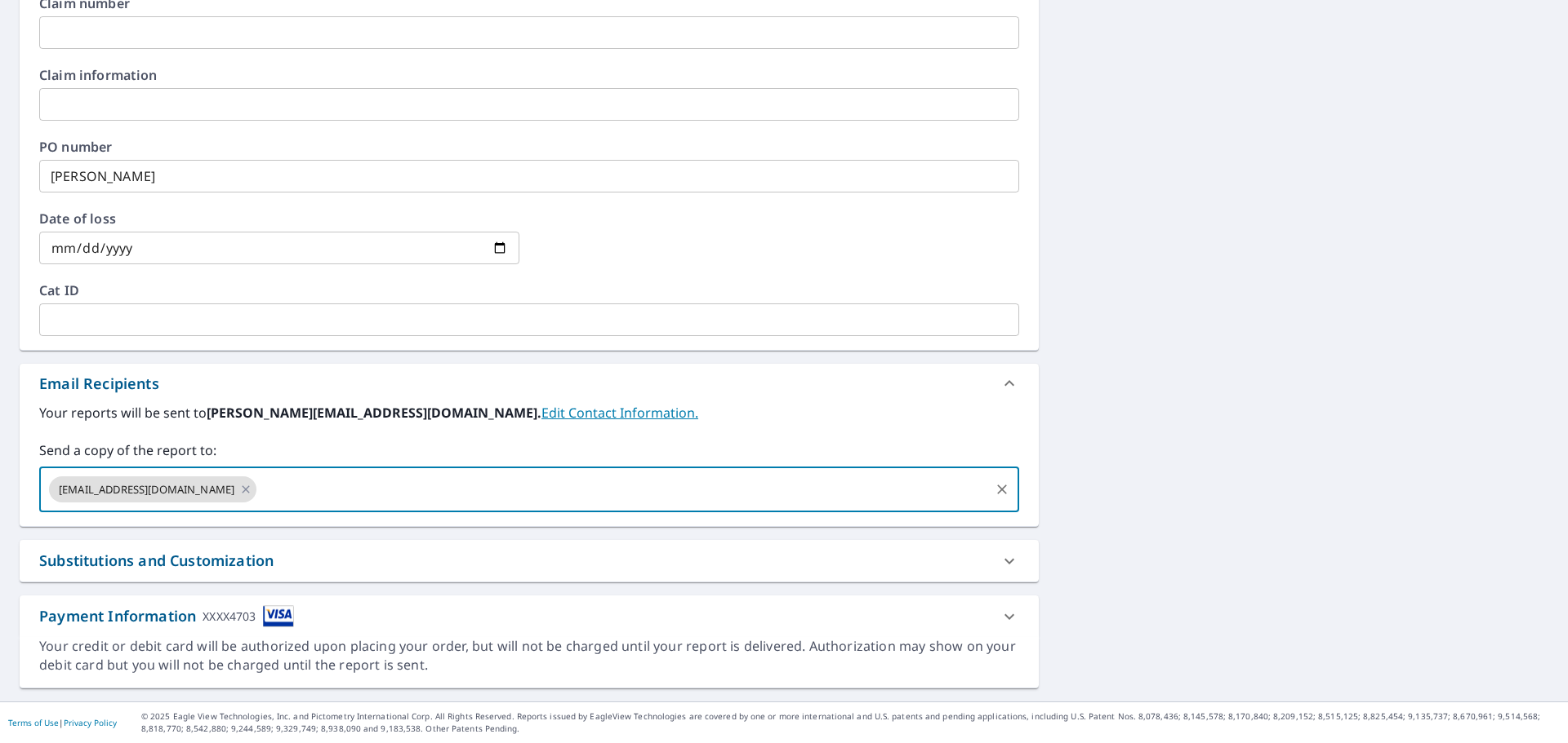
click at [270, 494] on input "text" at bounding box center [623, 490] width 728 height 31
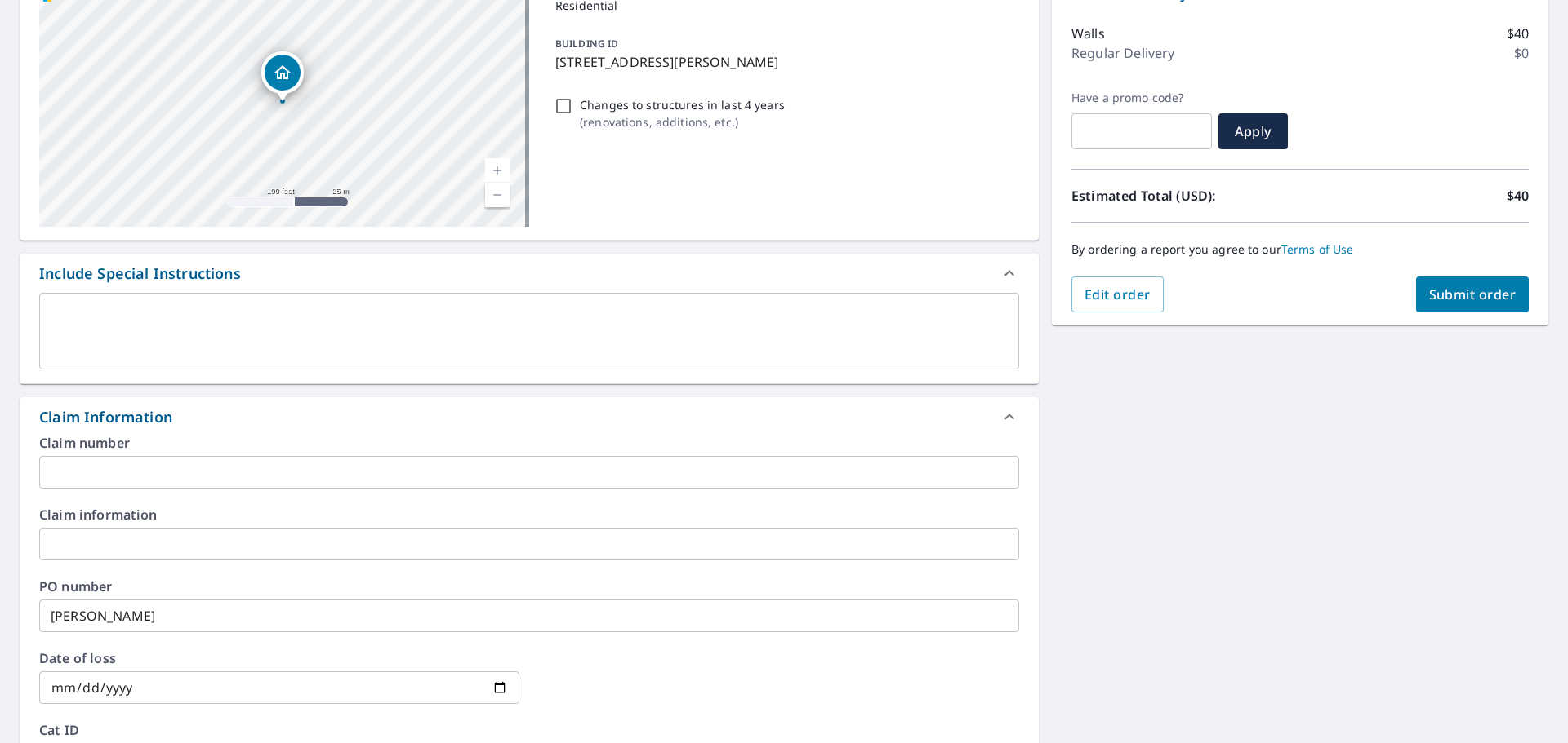
scroll to position [64, 0]
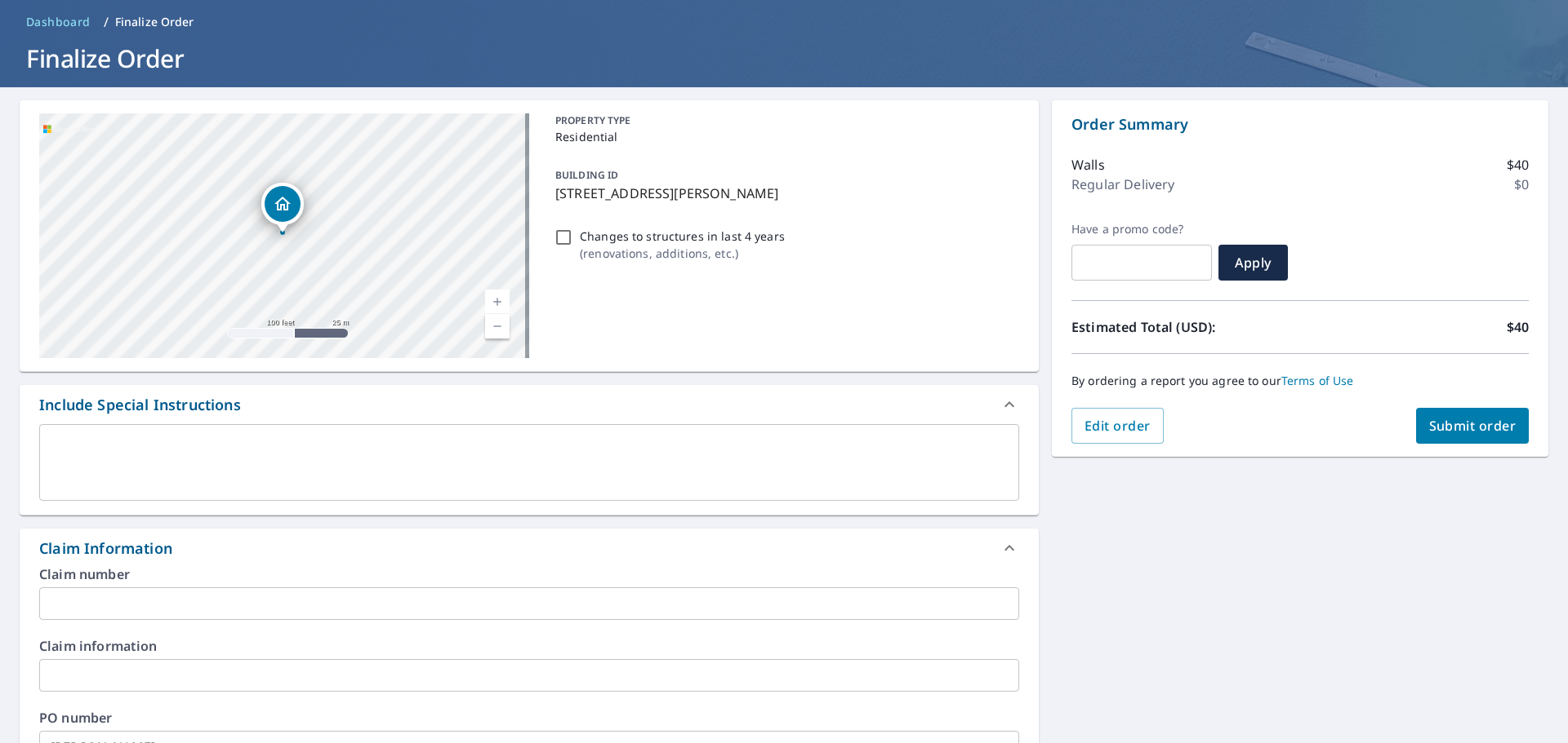
click at [1468, 425] on span "Submit order" at bounding box center [1472, 426] width 88 height 18
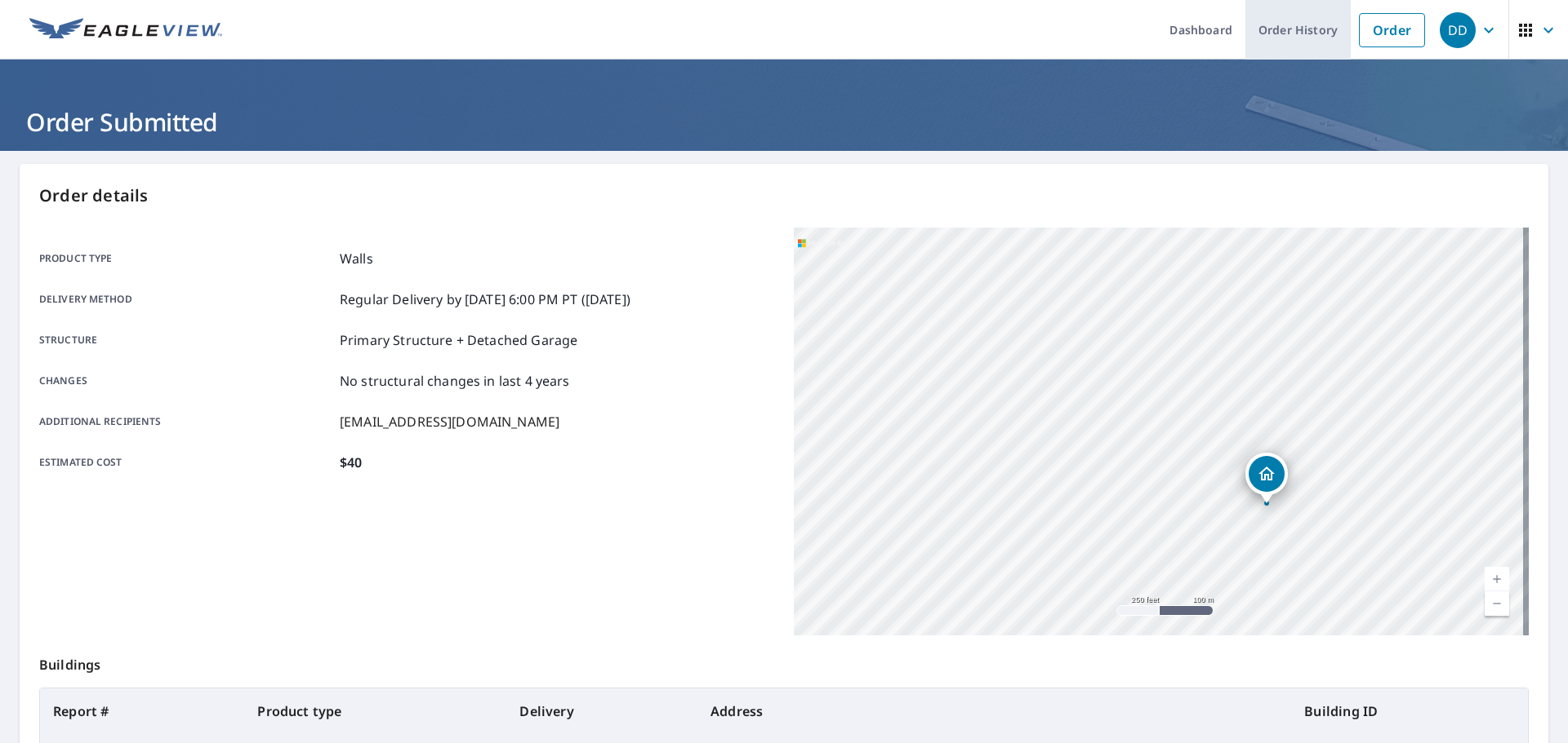
click at [1289, 38] on link "Order History" at bounding box center [1297, 29] width 105 height 59
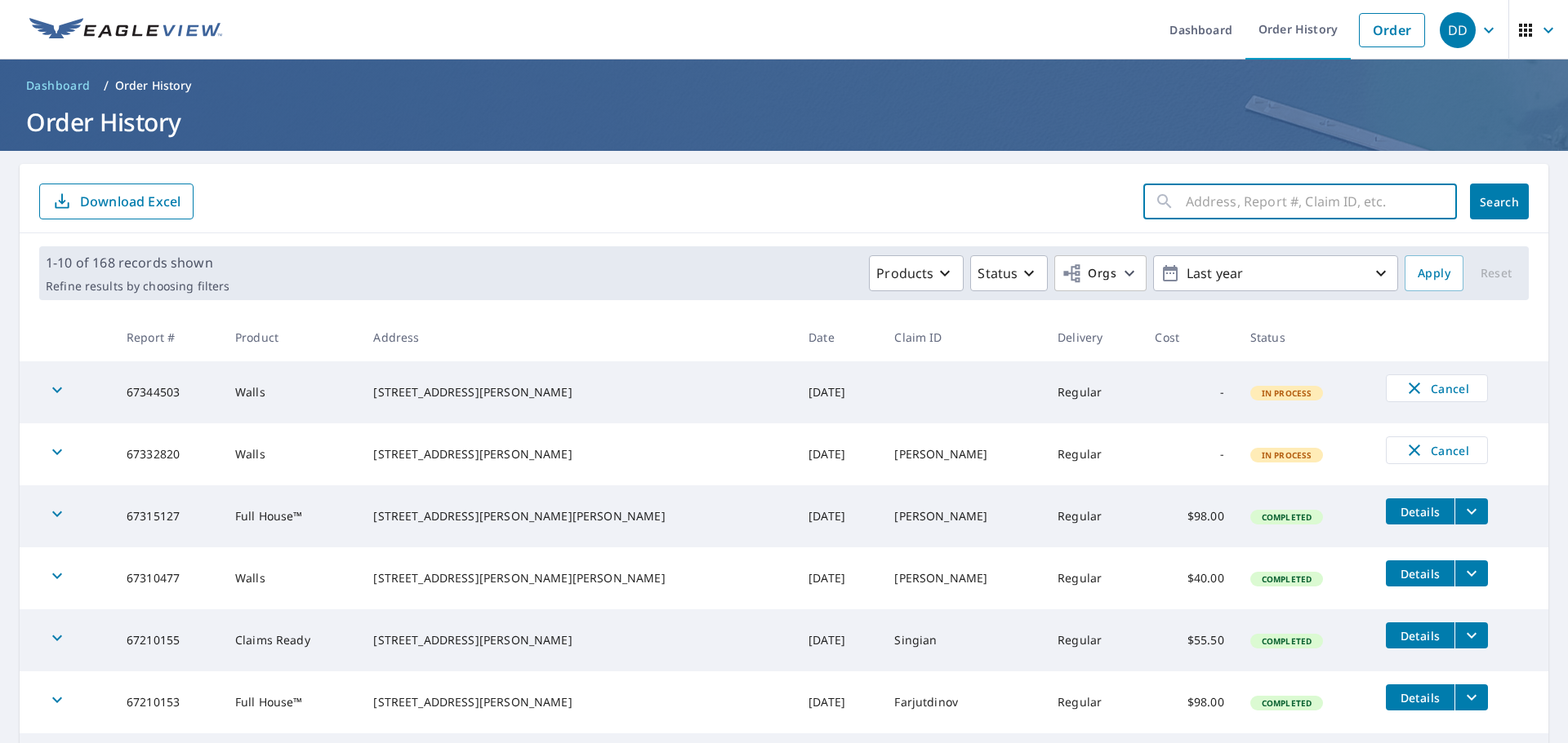
click at [1203, 196] on input "text" at bounding box center [1321, 201] width 271 height 46
type input "[PERSON_NAME]"
click button "Search" at bounding box center [1499, 201] width 58 height 36
